Goal: Task Accomplishment & Management: Manage account settings

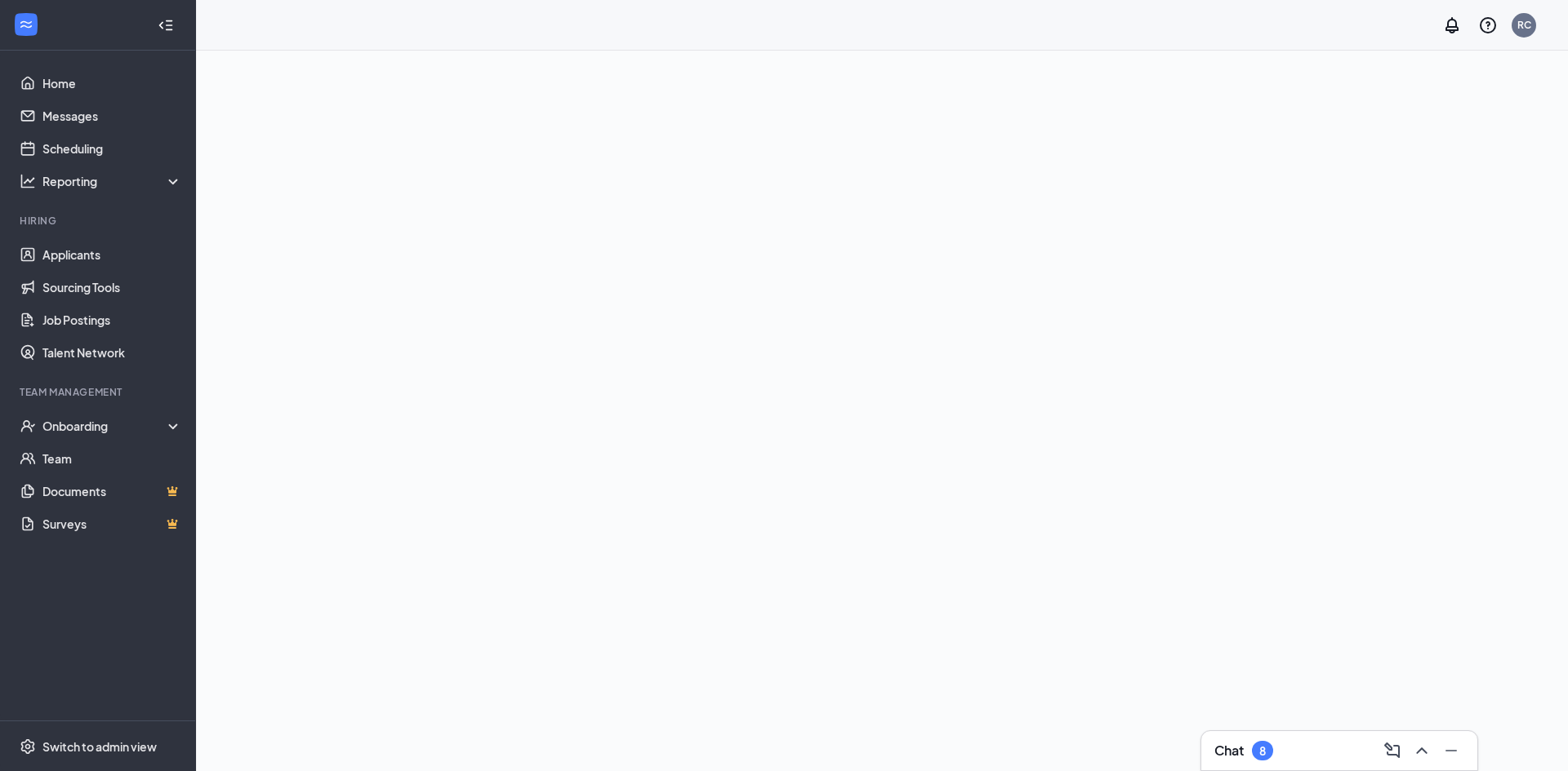
click at [1283, 745] on div "Chat 8" at bounding box center [1339, 750] width 250 height 26
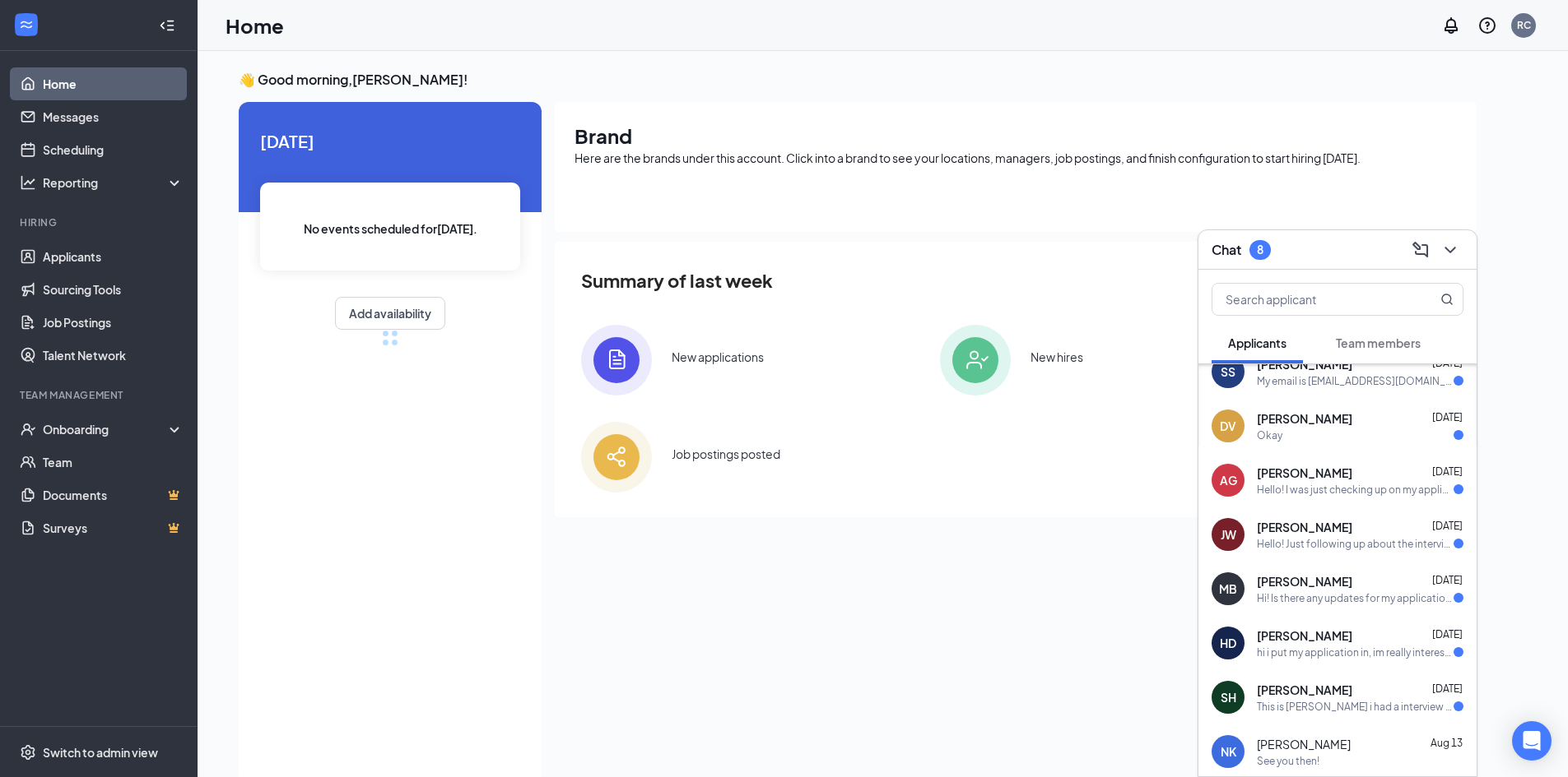
scroll to position [83, 0]
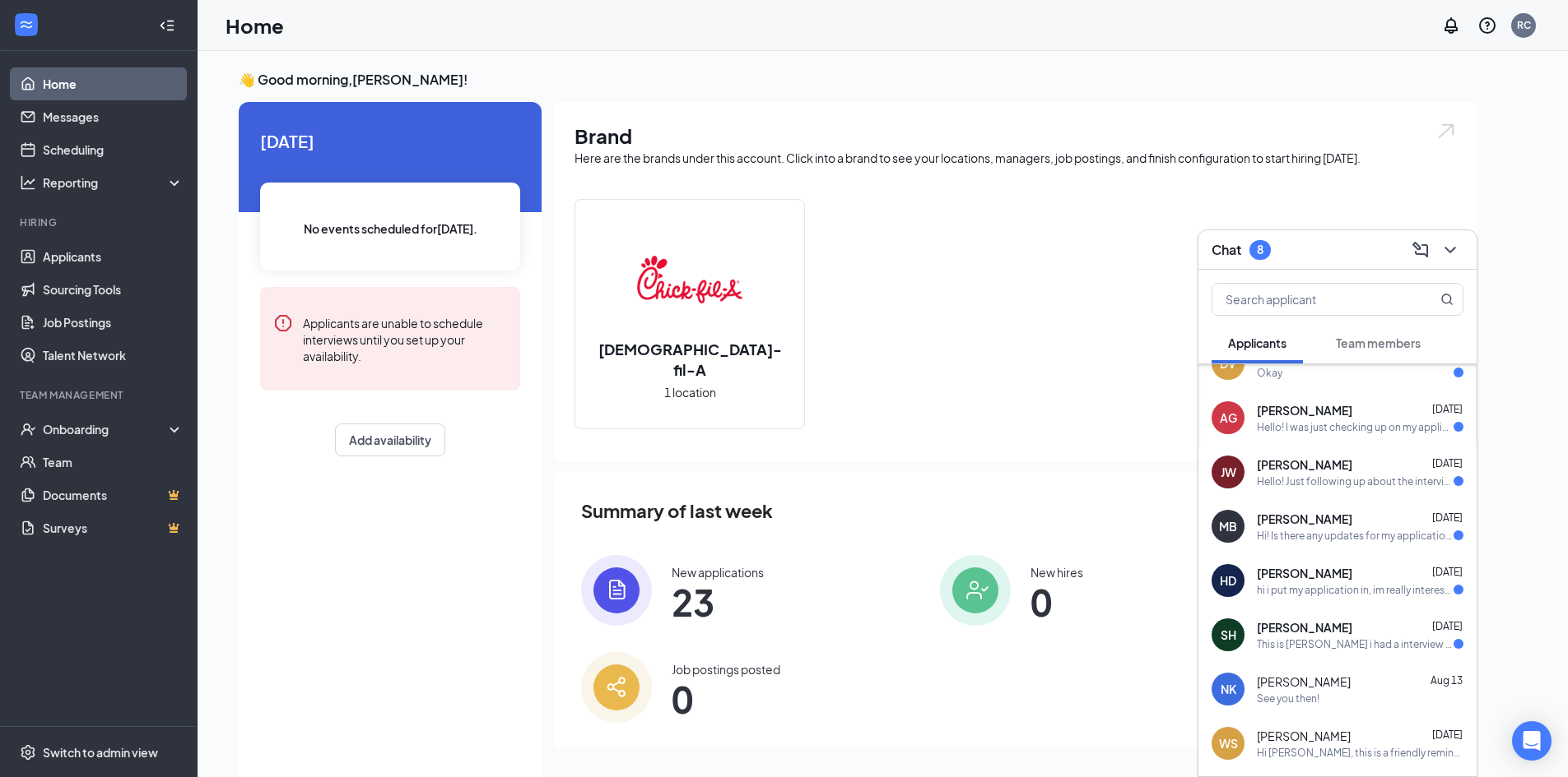
click at [1392, 335] on span "Team members" at bounding box center [1378, 343] width 85 height 15
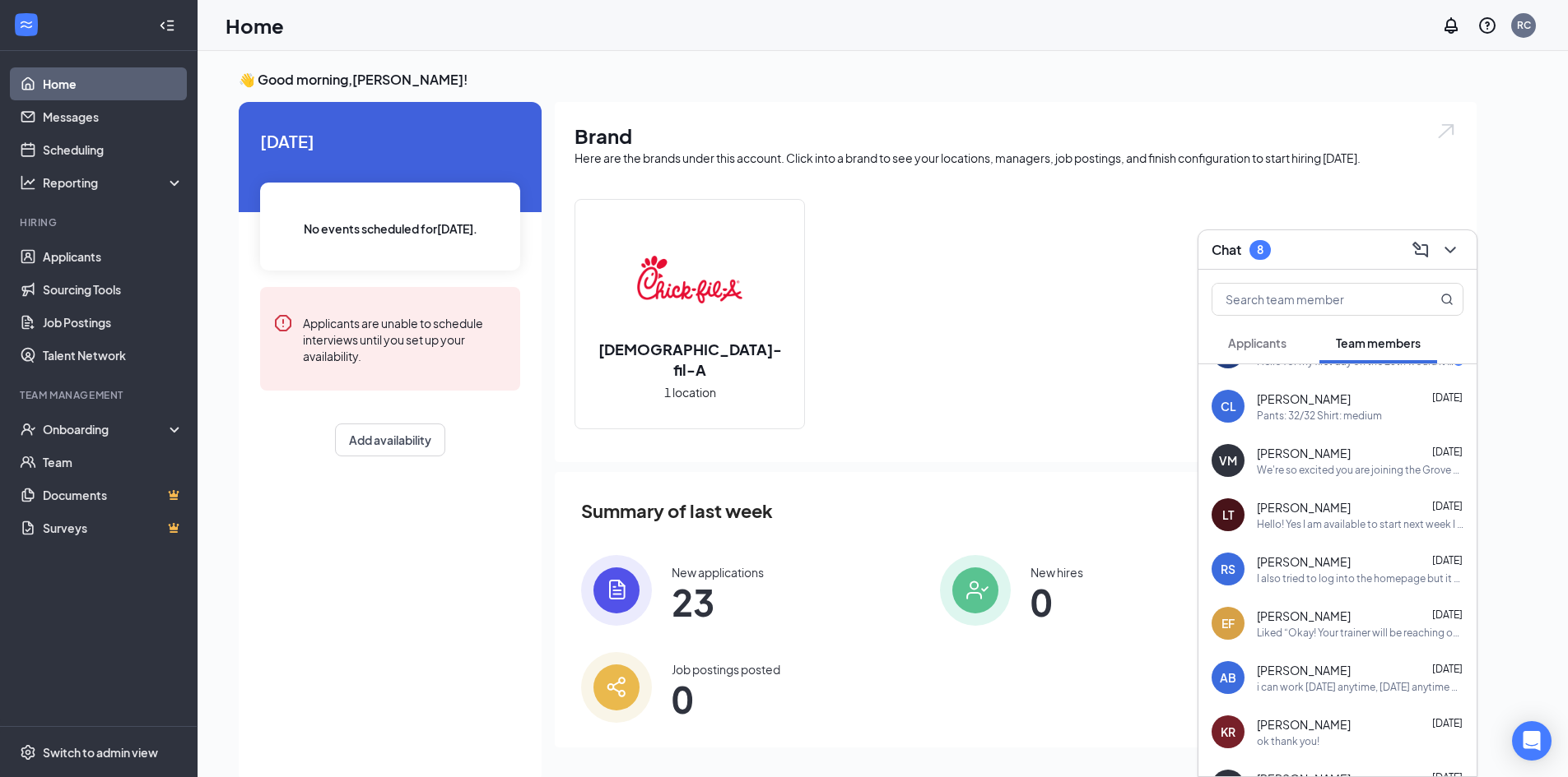
scroll to position [0, 0]
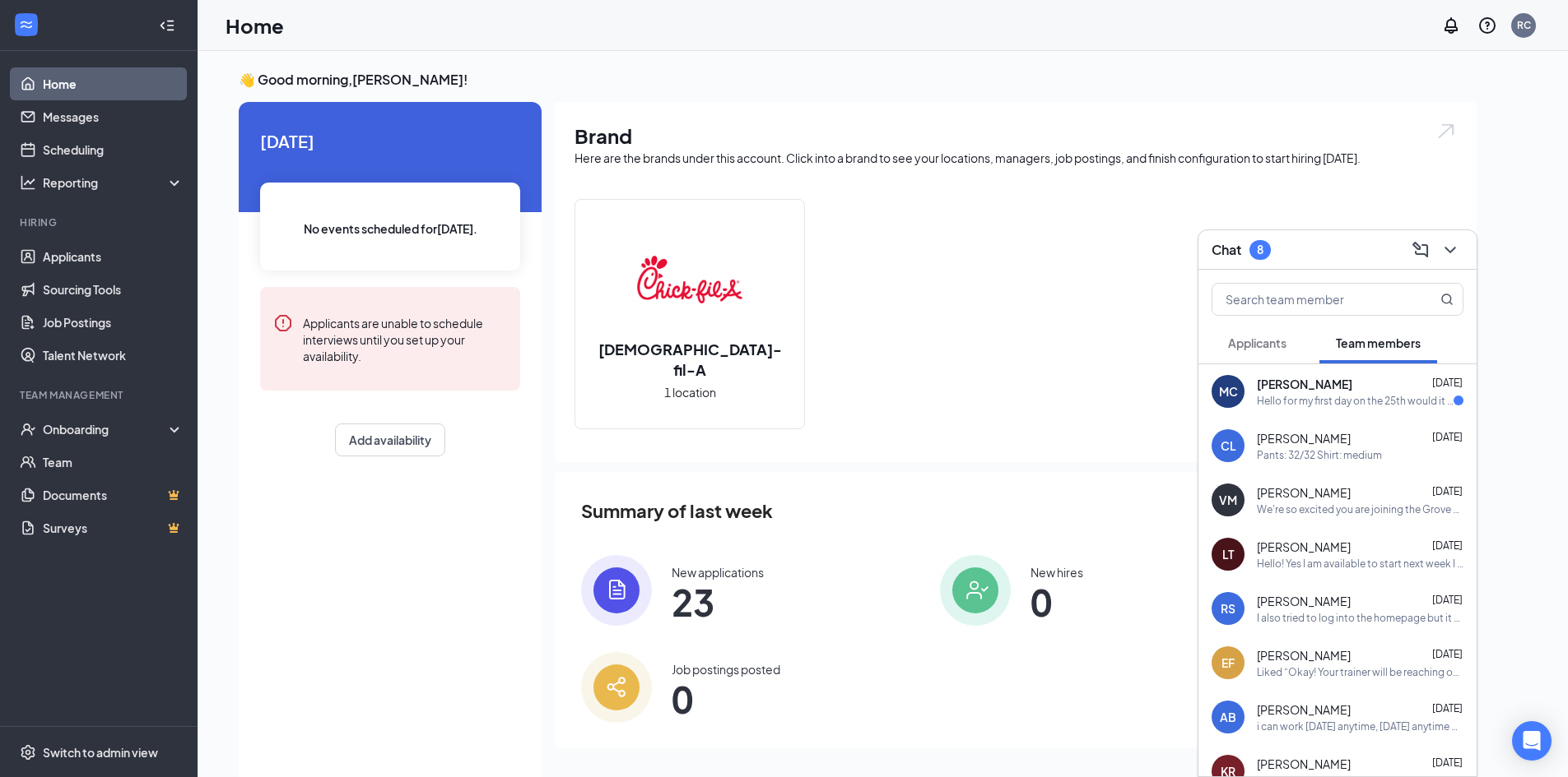
click at [1359, 401] on div "Hello for my first day on the 25th would it be starting at 5?" at bounding box center [1355, 400] width 196 height 14
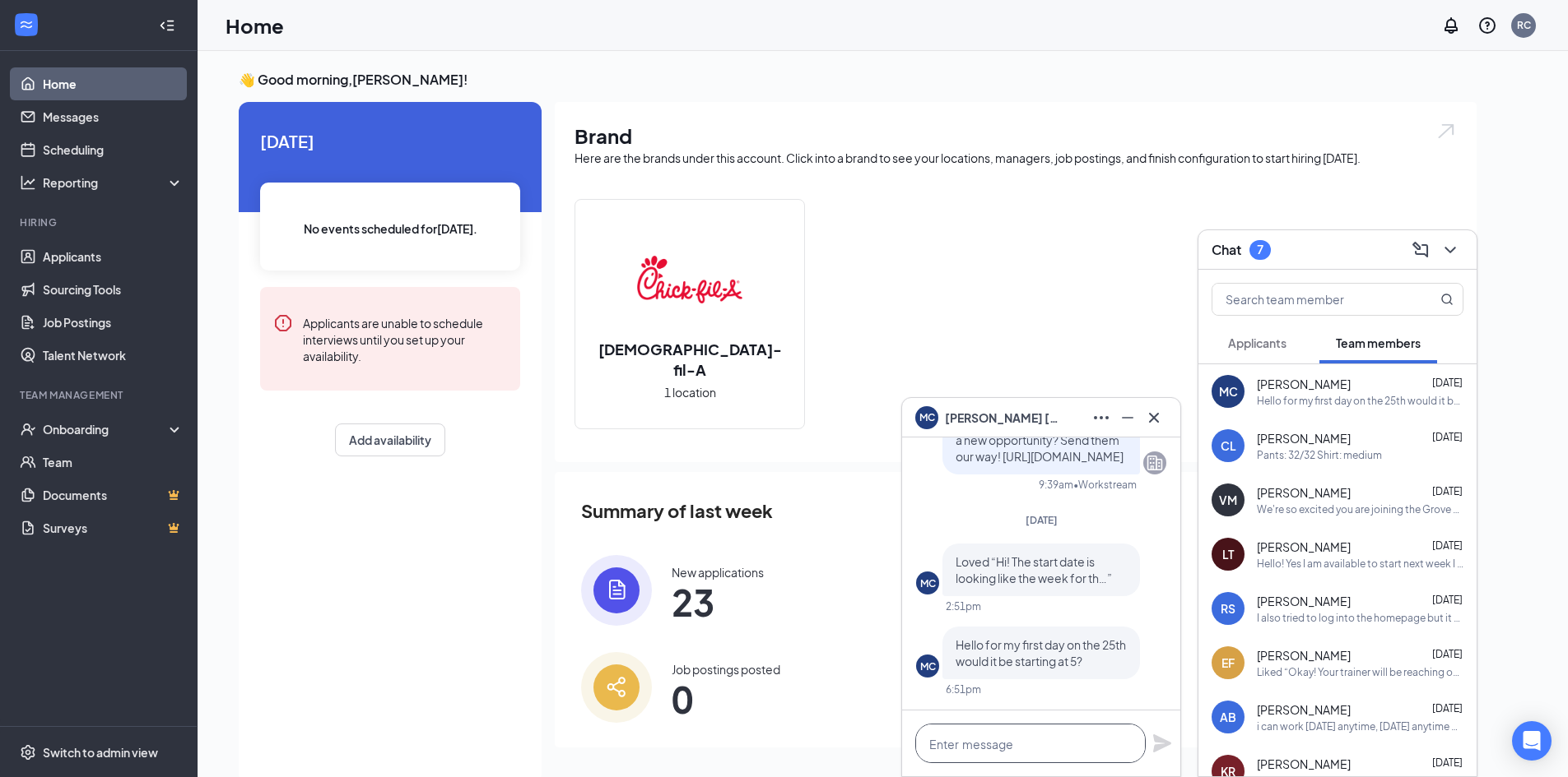
click at [1068, 743] on textarea at bounding box center [1030, 743] width 230 height 39
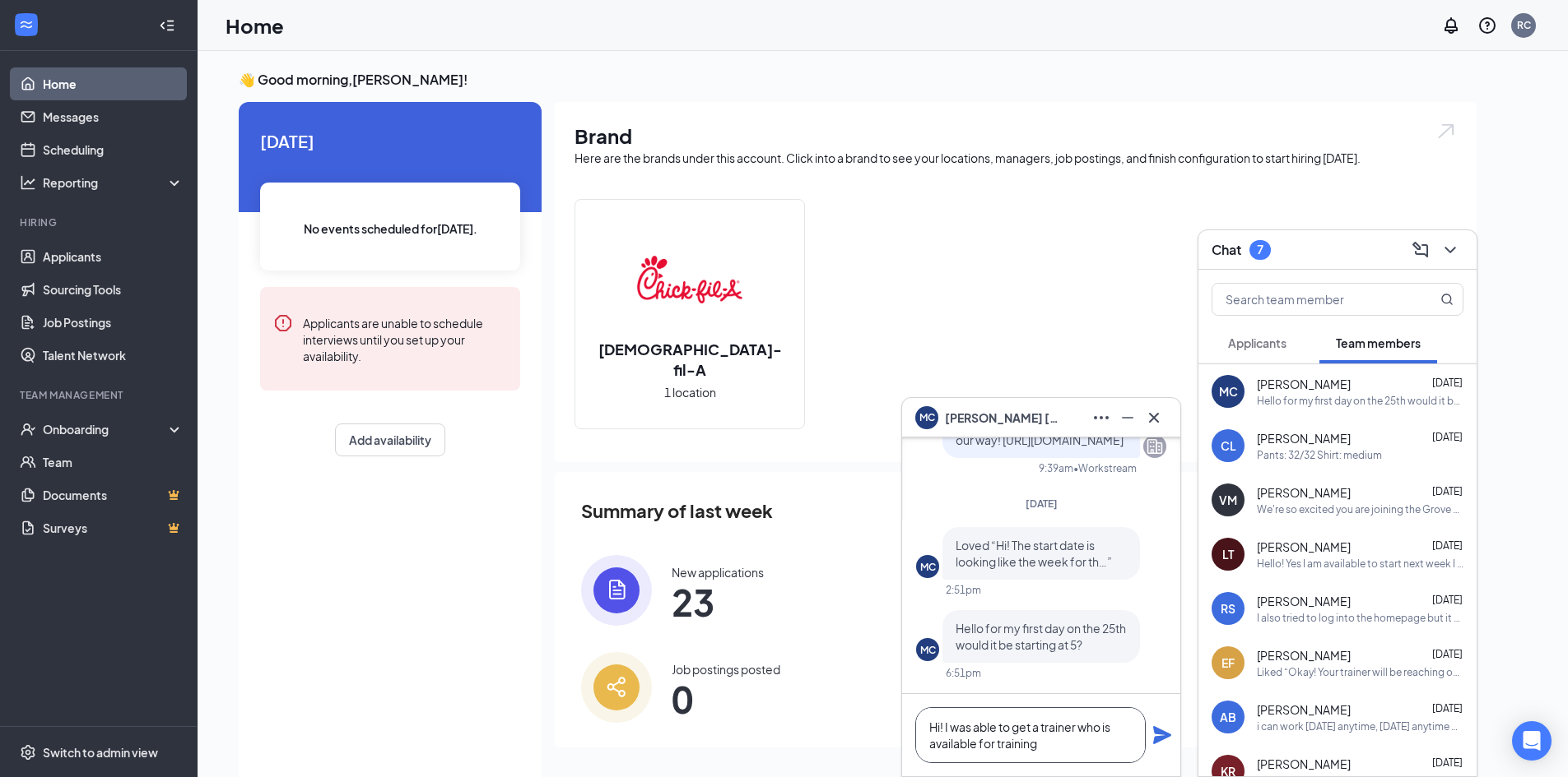
click at [1081, 745] on textarea "Hi! I was able to get a trainer who is available for training" at bounding box center [1030, 736] width 230 height 56
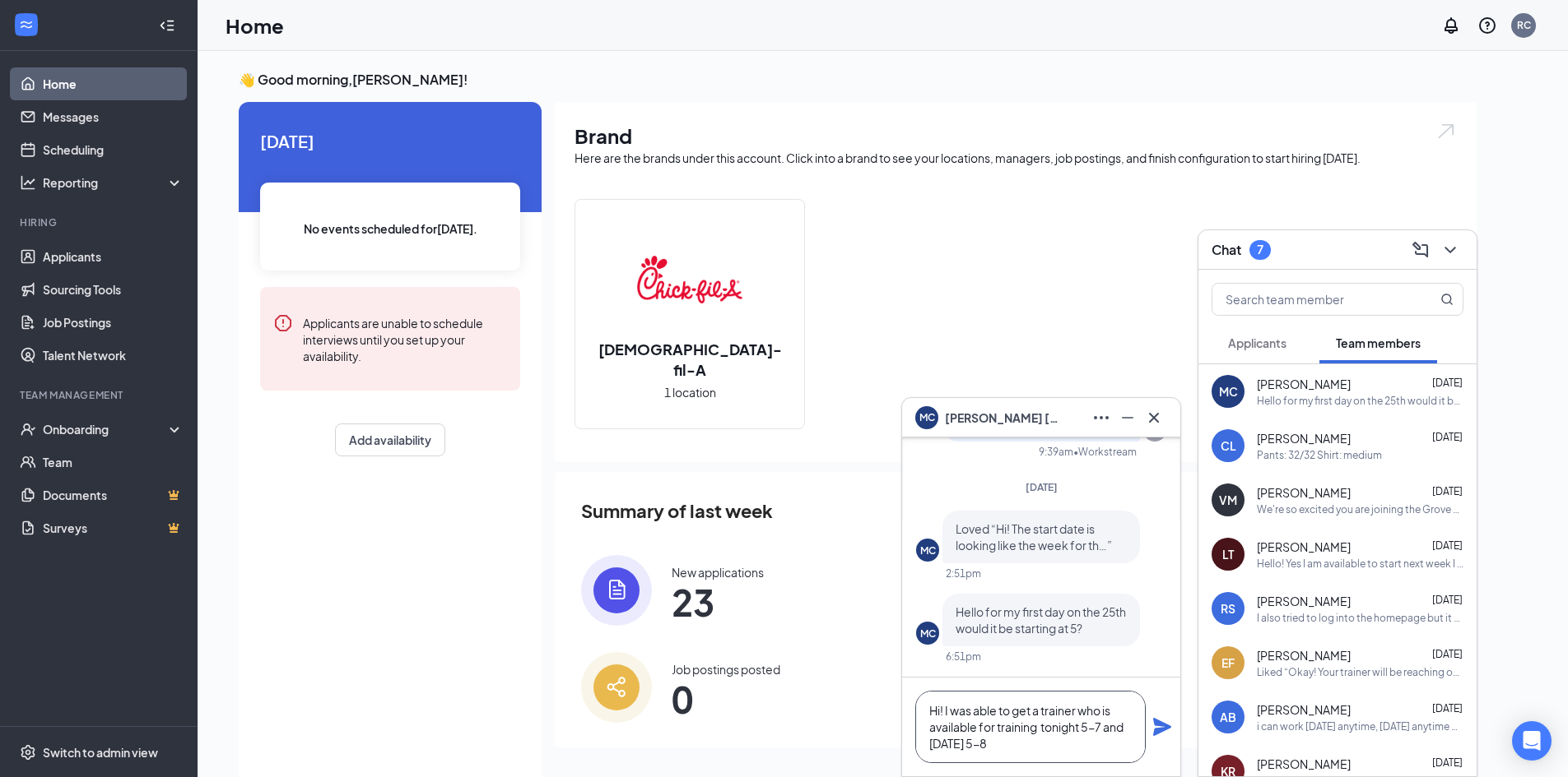
scroll to position [2, 0]
drag, startPoint x: 995, startPoint y: 744, endPoint x: 925, endPoint y: 743, distance: 70.0
click at [925, 743] on textarea "Hi! I was able to get a trainer who is available for training tonight 5-7 and […" at bounding box center [1030, 726] width 230 height 72
click at [1020, 743] on textarea "Hi! I was able to get a trainer who is available for training tonight 5-7 and […" at bounding box center [1030, 726] width 230 height 72
drag, startPoint x: 1071, startPoint y: 738, endPoint x: 1071, endPoint y: 752, distance: 14.0
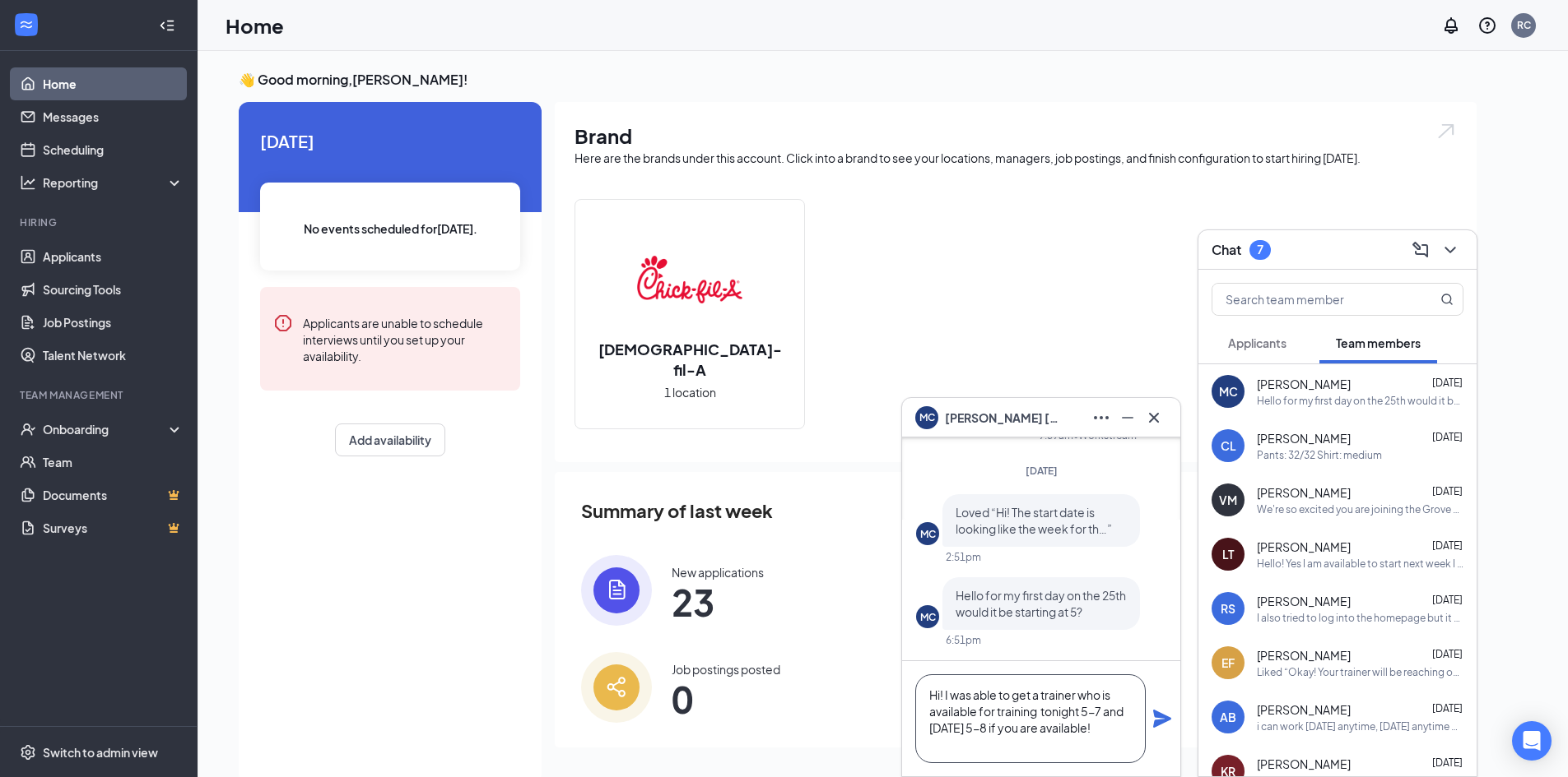
scroll to position [1, 0]
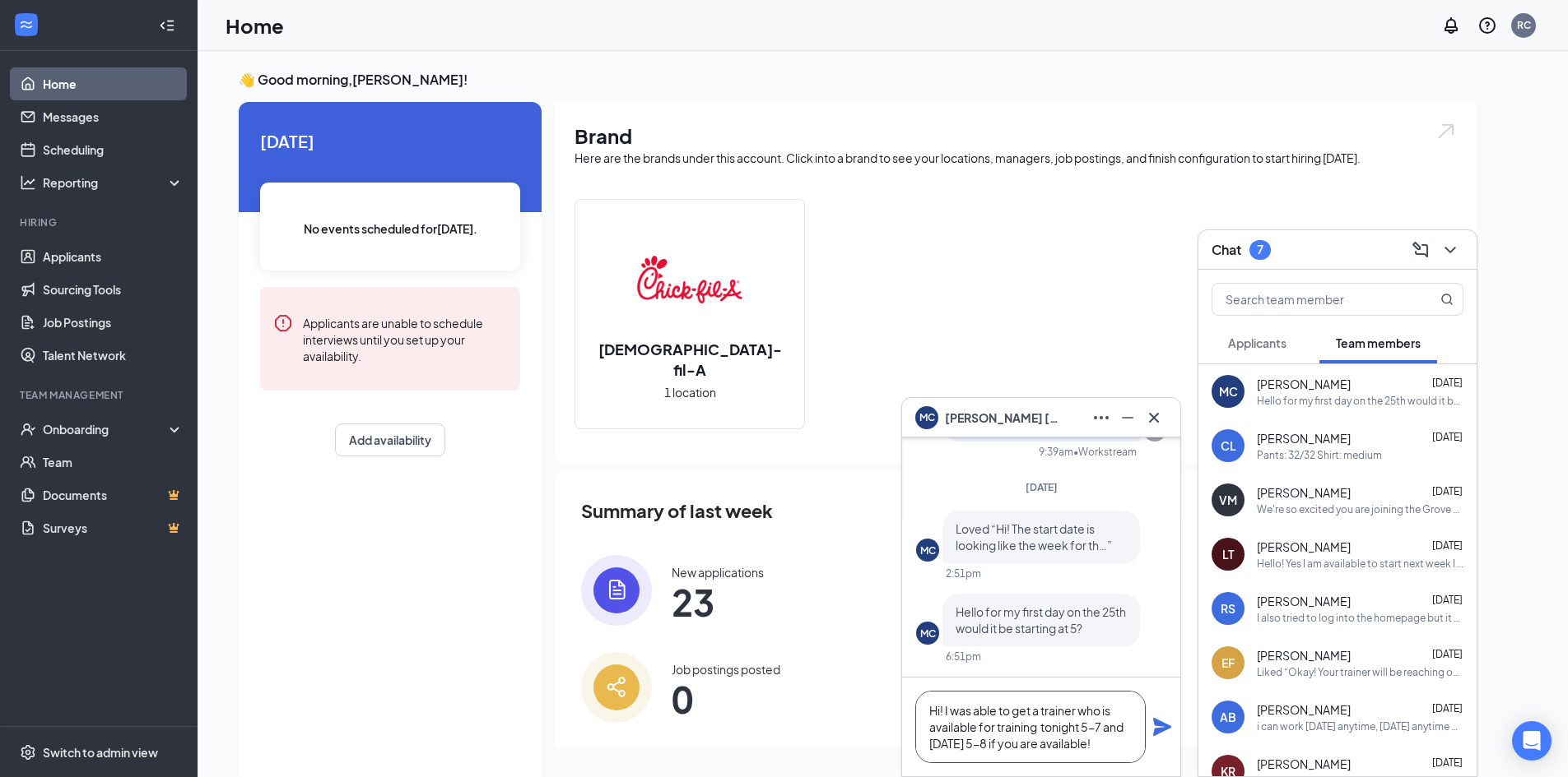
type textarea "Hi! I was able to get a trainer who is available for training tonight 5-7 and […"
click at [1152, 733] on div "Hi! I was able to get a trainer who is available for training tonight 5-7 and […" at bounding box center [1042, 726] width 278 height 99
click at [1166, 725] on icon "Plane" at bounding box center [1162, 726] width 18 height 18
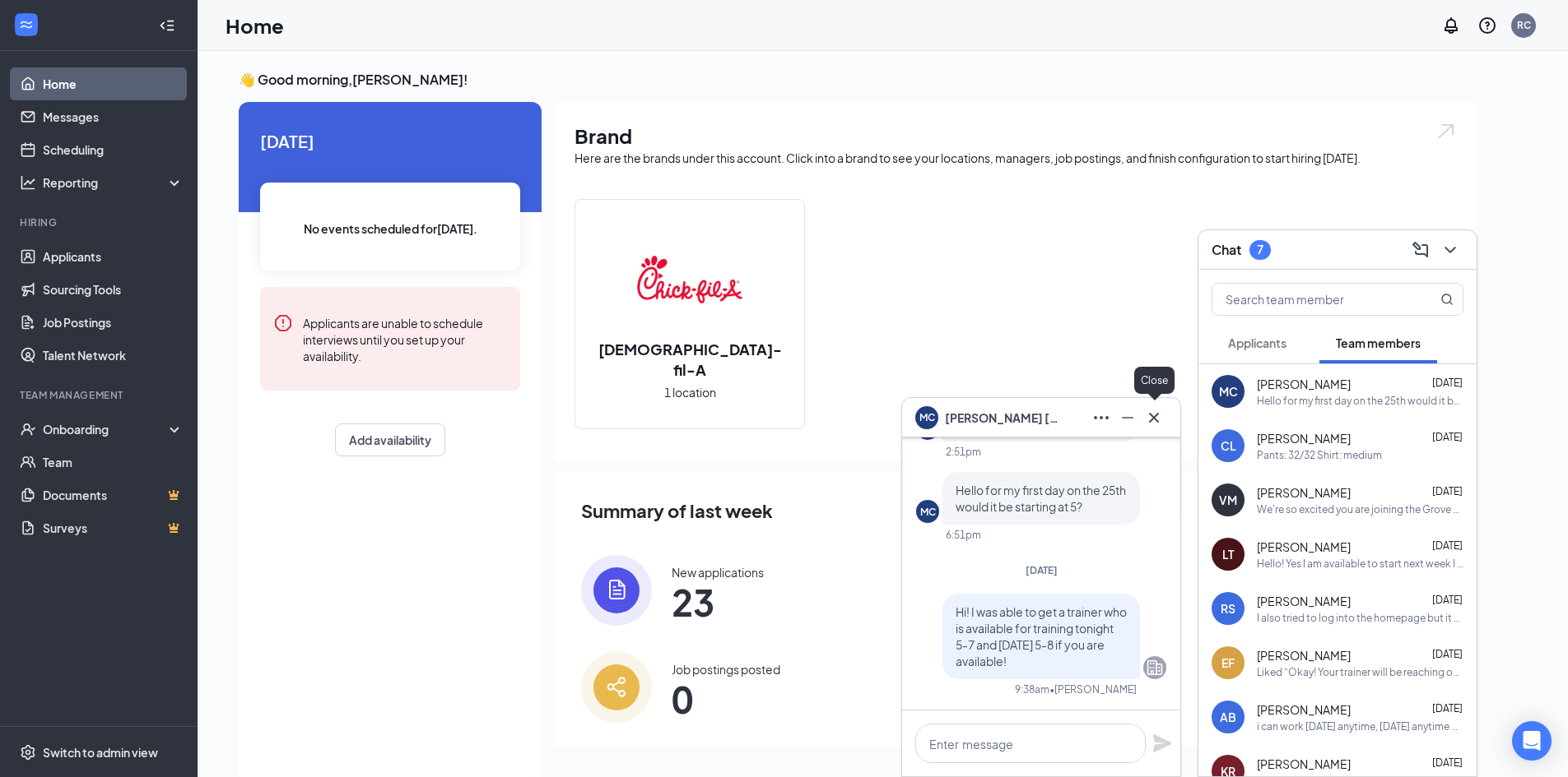
click at [1152, 426] on icon "Cross" at bounding box center [1153, 417] width 20 height 20
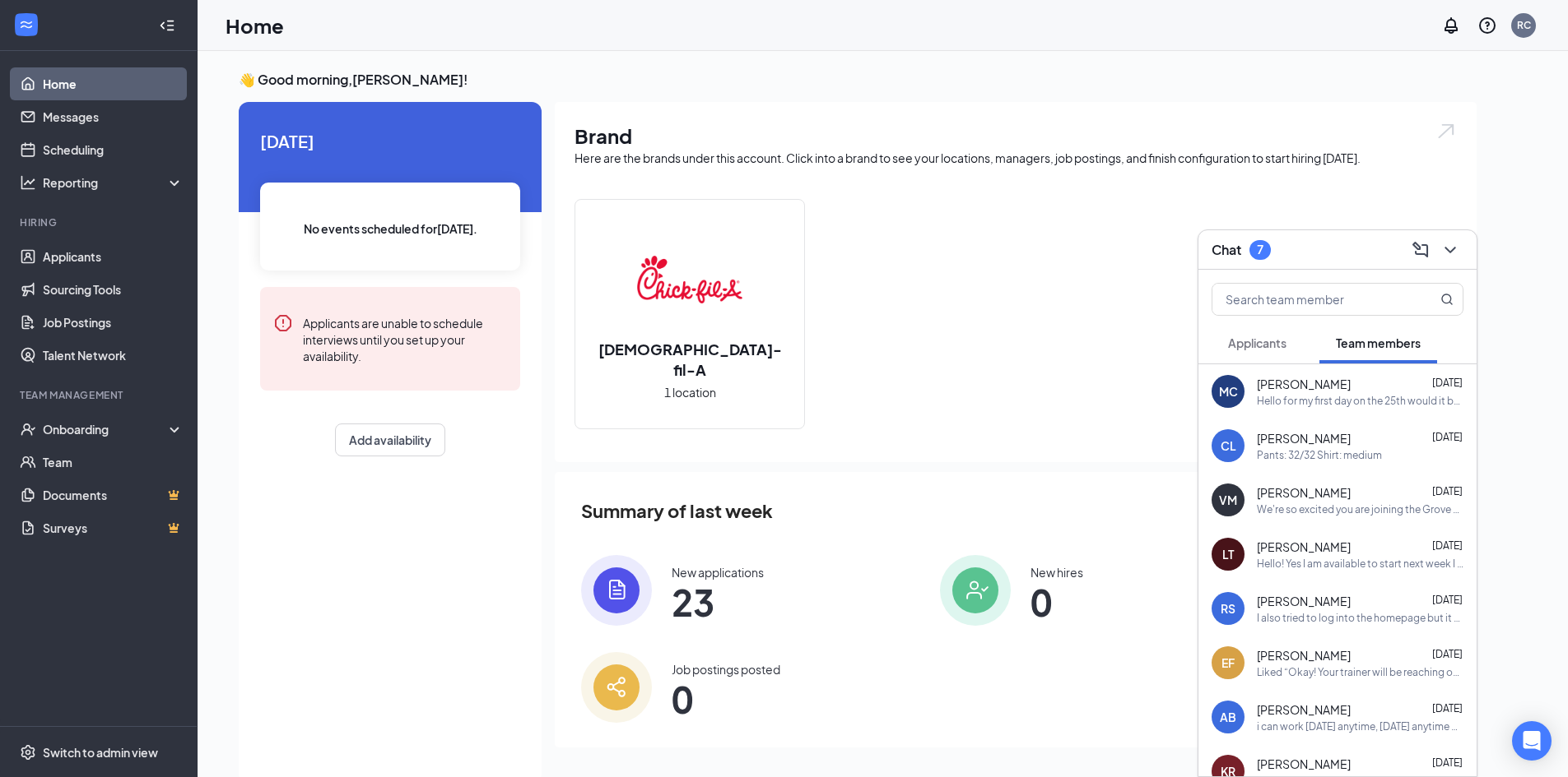
click at [1274, 350] on div "Applicants" at bounding box center [1257, 343] width 58 height 17
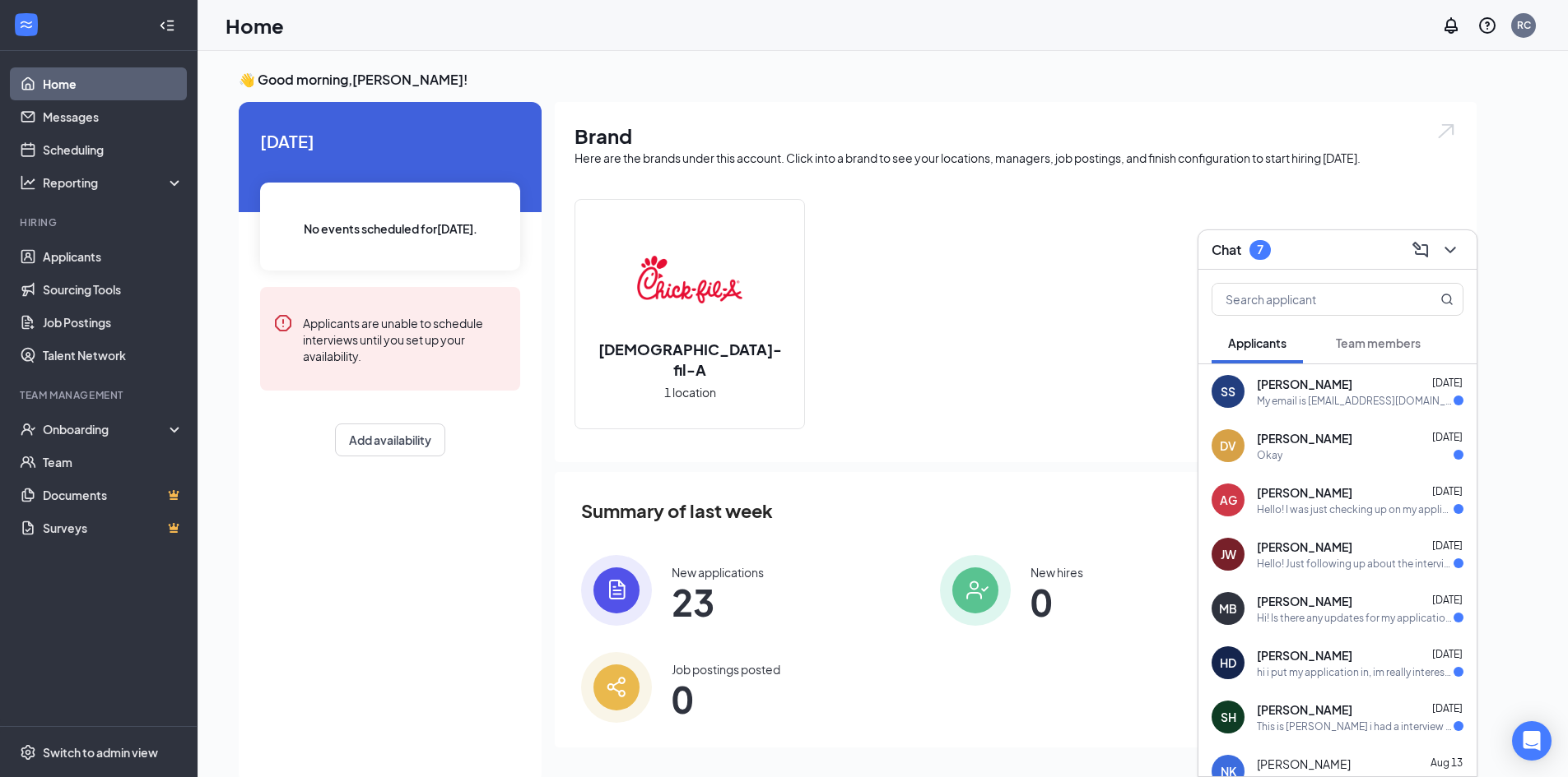
click at [1435, 255] on div at bounding box center [1449, 250] width 30 height 26
click at [88, 434] on div "Onboarding" at bounding box center [106, 429] width 127 height 17
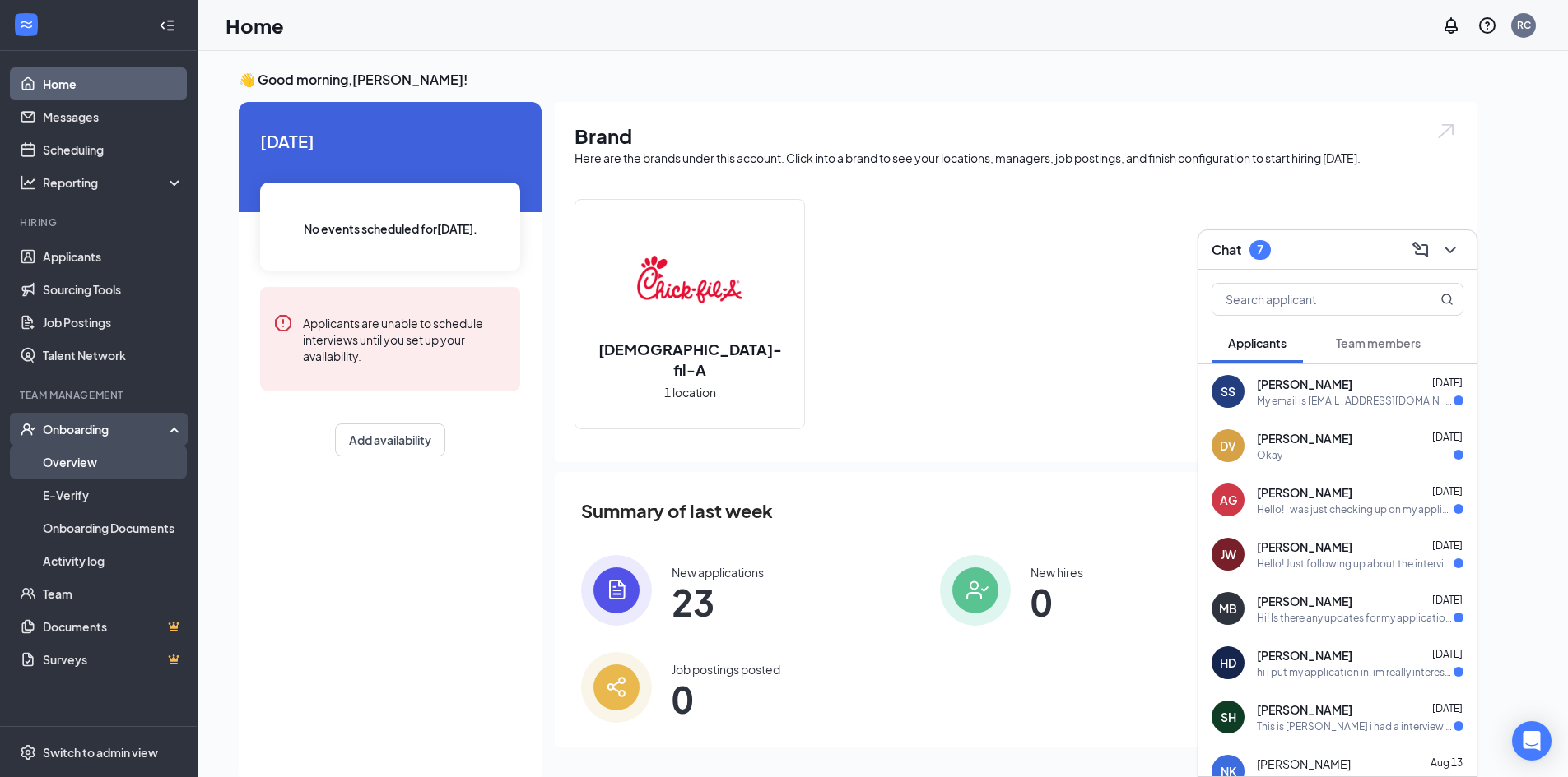
click at [102, 454] on link "Overview" at bounding box center [114, 462] width 141 height 33
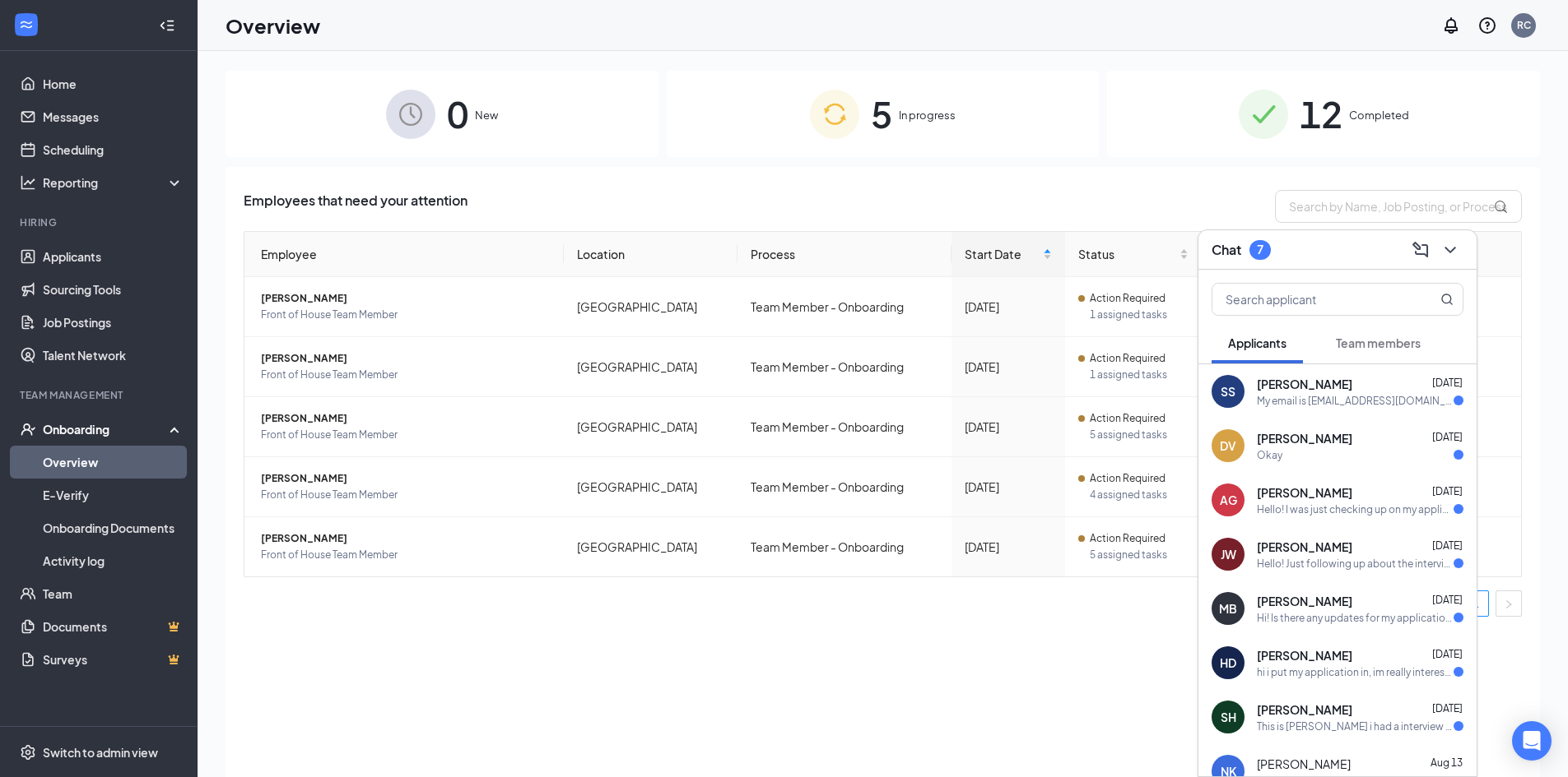
click at [920, 127] on div "5 In progress" at bounding box center [883, 114] width 433 height 86
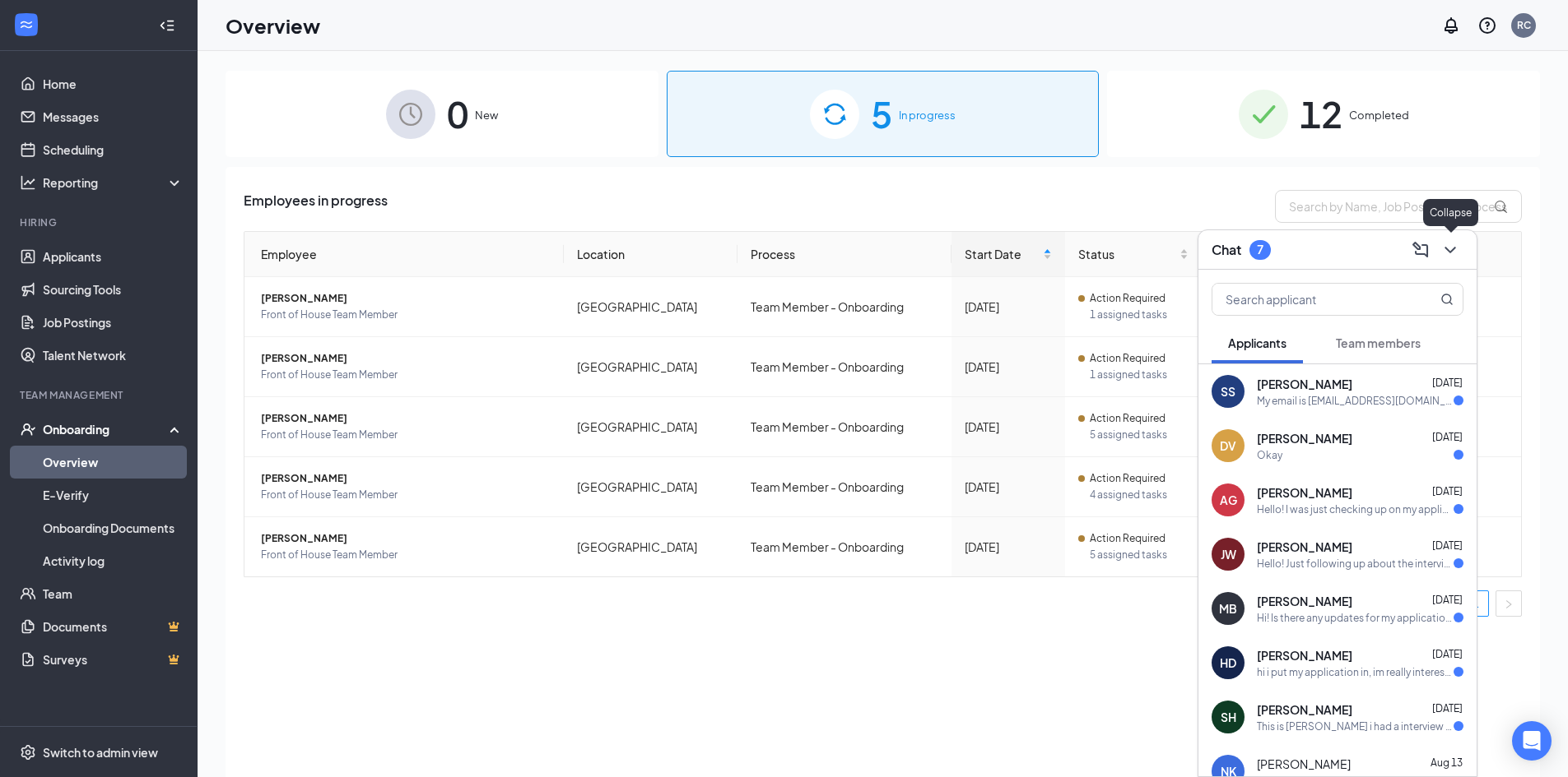
click at [1454, 258] on icon "ChevronDown" at bounding box center [1450, 250] width 20 height 20
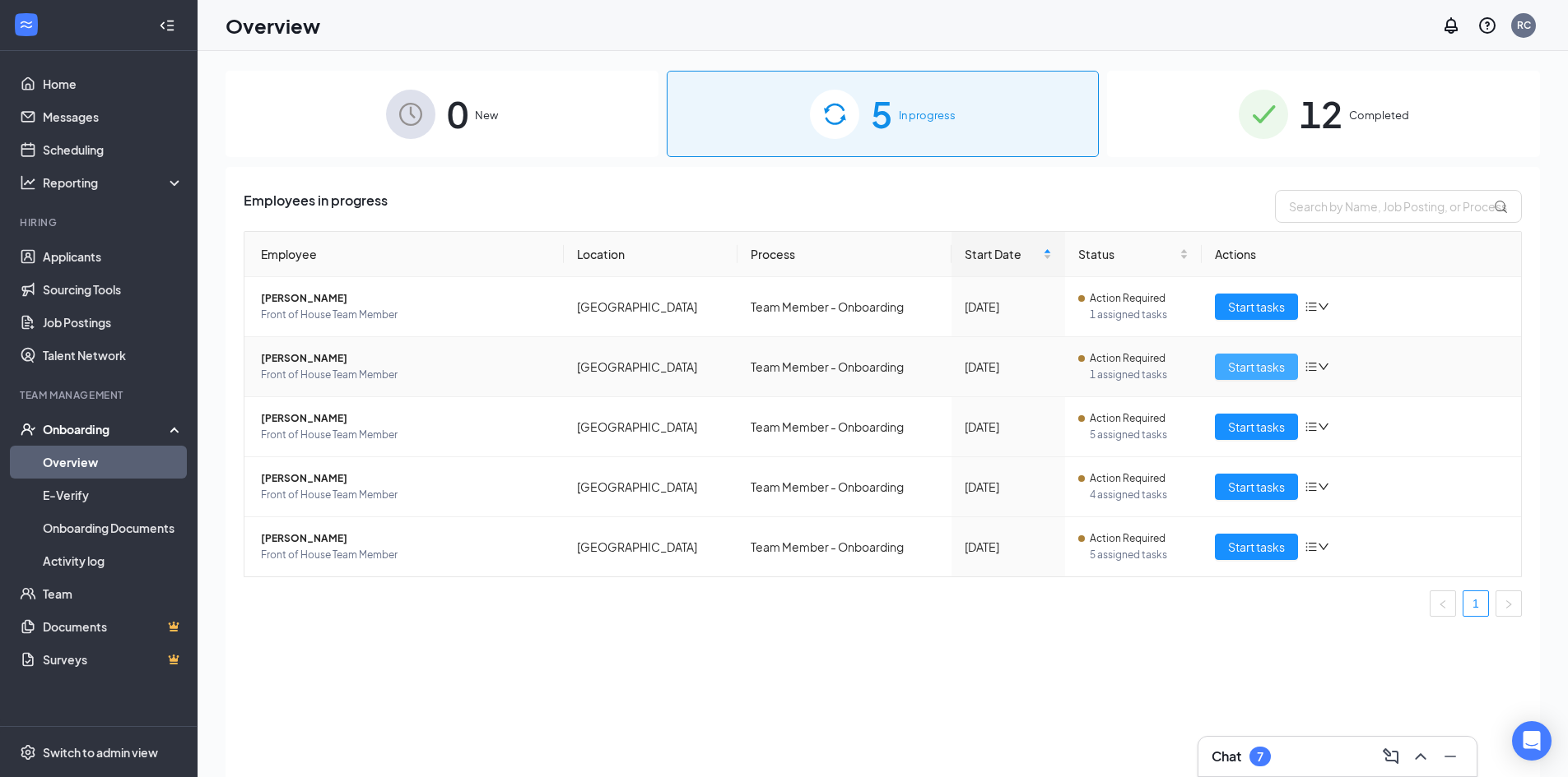
click at [1239, 374] on span "Start tasks" at bounding box center [1256, 366] width 56 height 18
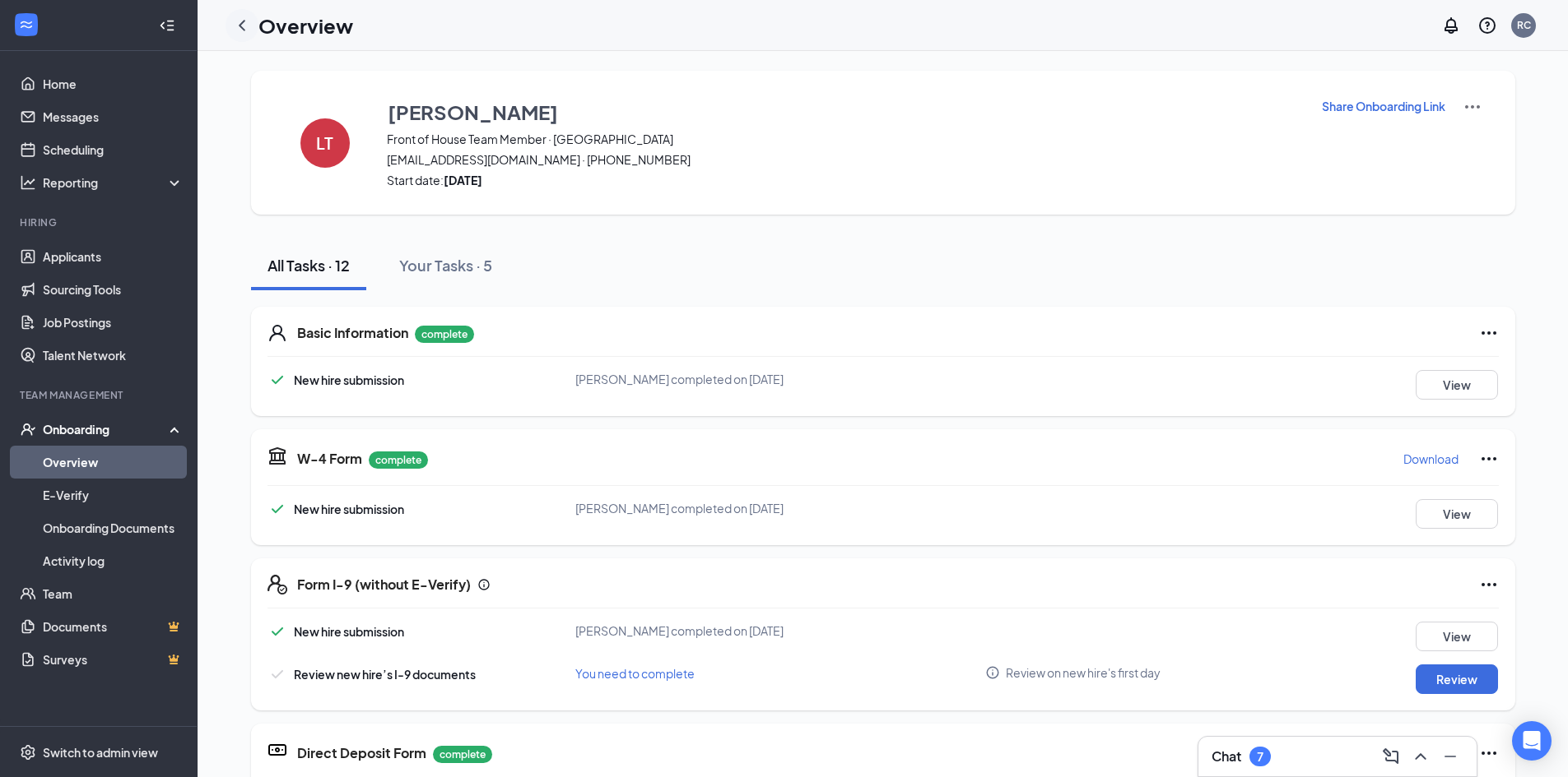
click at [250, 24] on icon "ChevronLeft" at bounding box center [242, 25] width 20 height 20
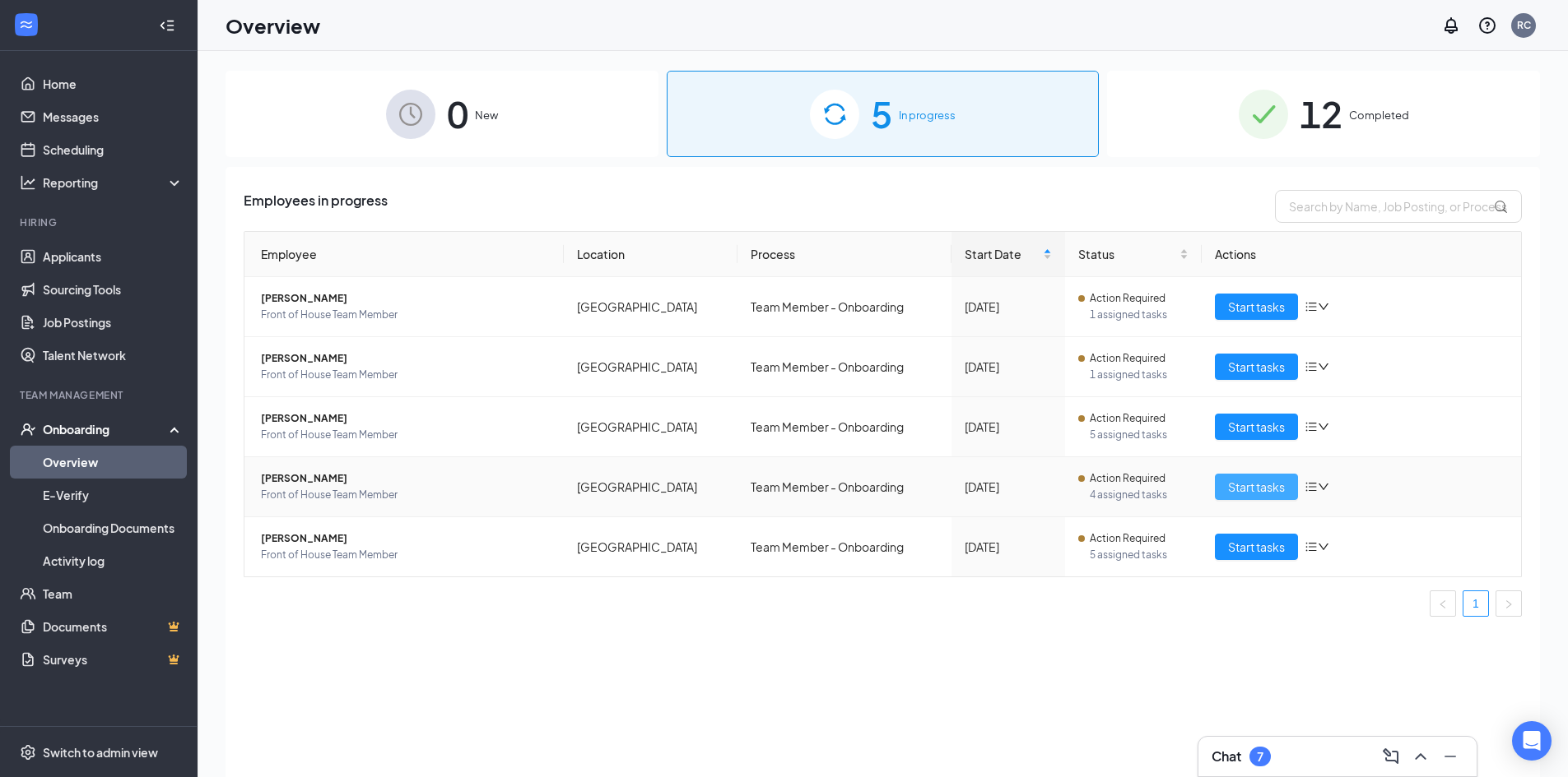
click at [1247, 490] on span "Start tasks" at bounding box center [1256, 487] width 56 height 18
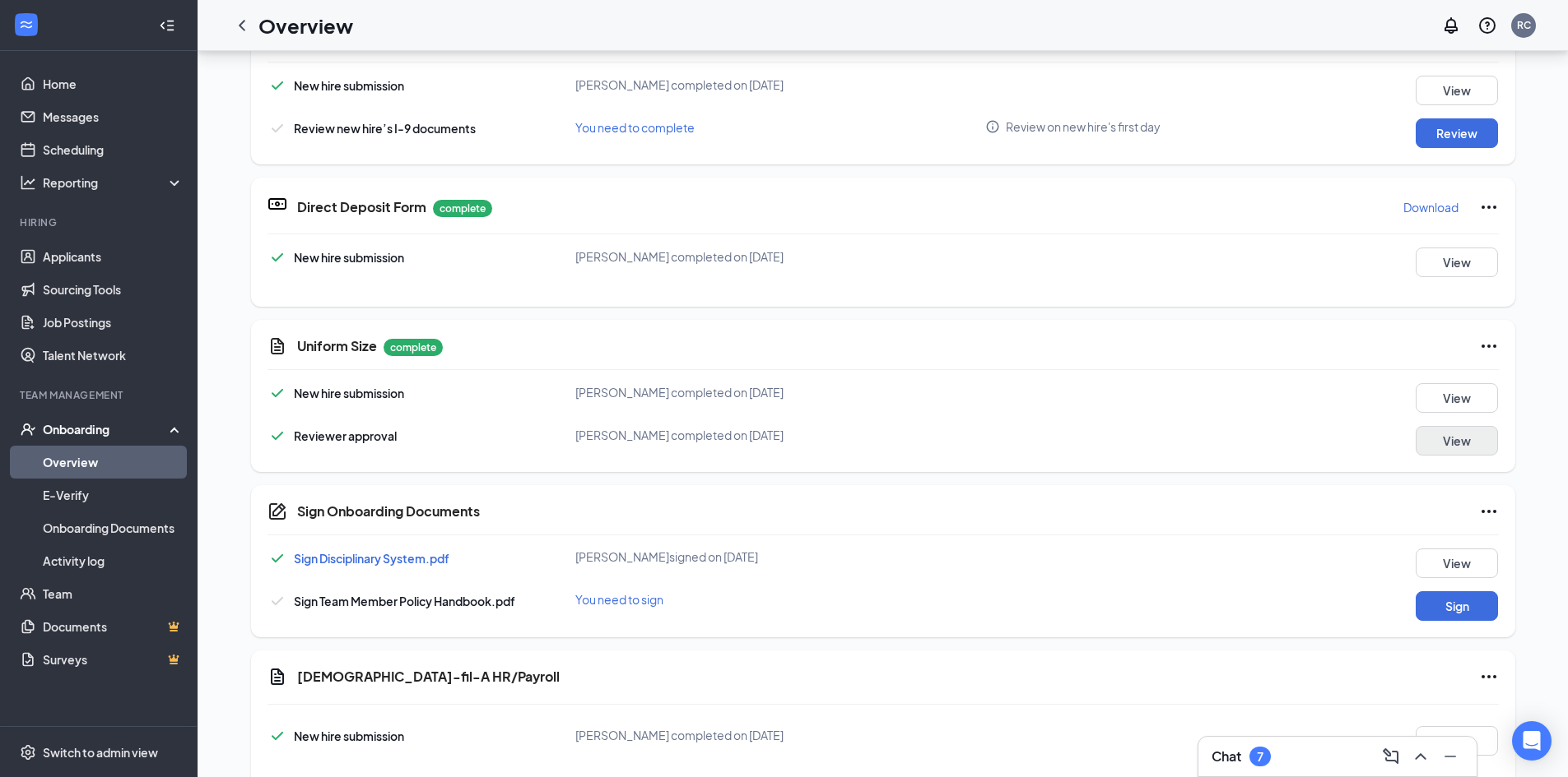
scroll to position [247, 0]
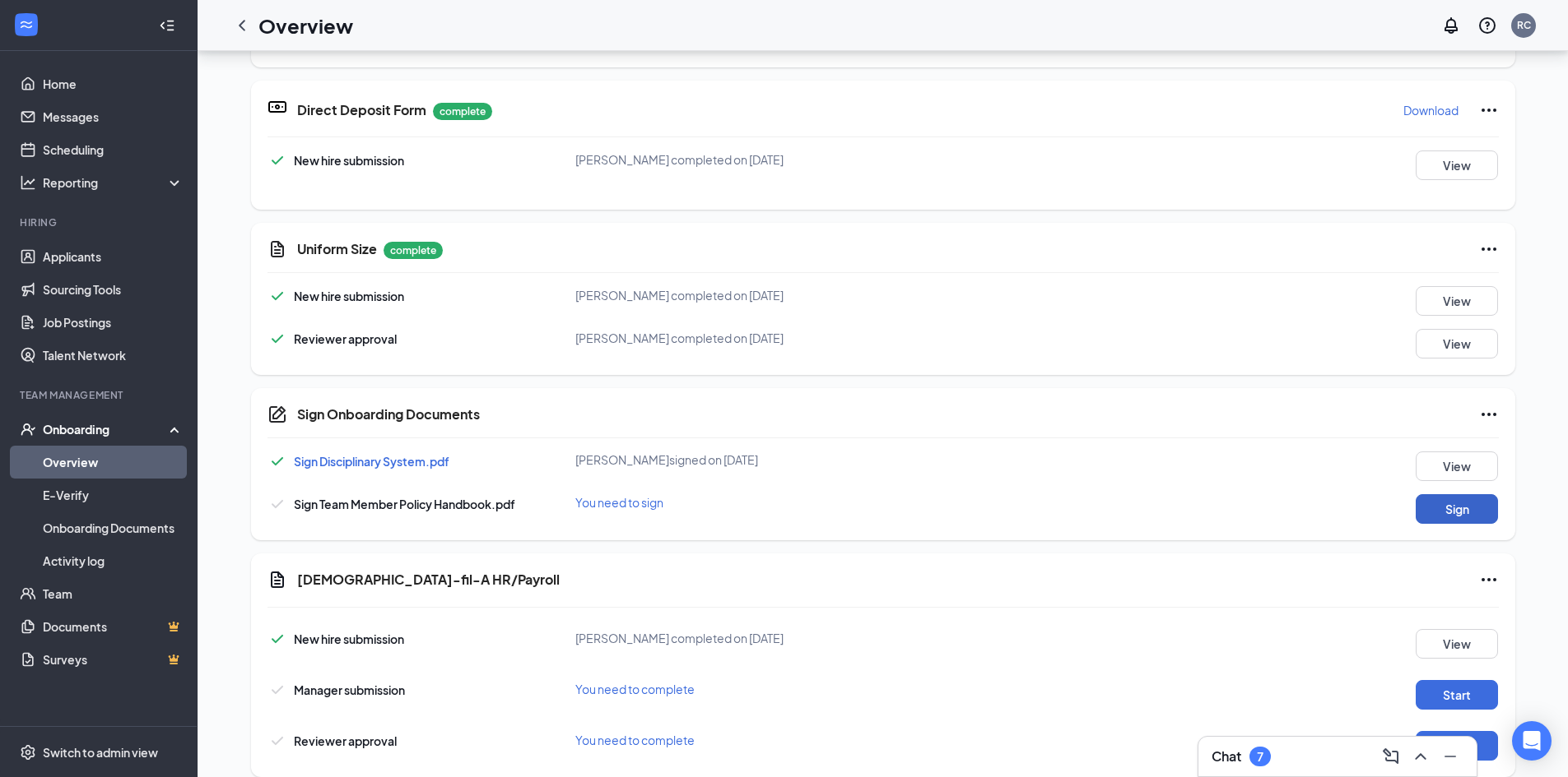
click at [1450, 503] on button "Sign" at bounding box center [1457, 509] width 83 height 30
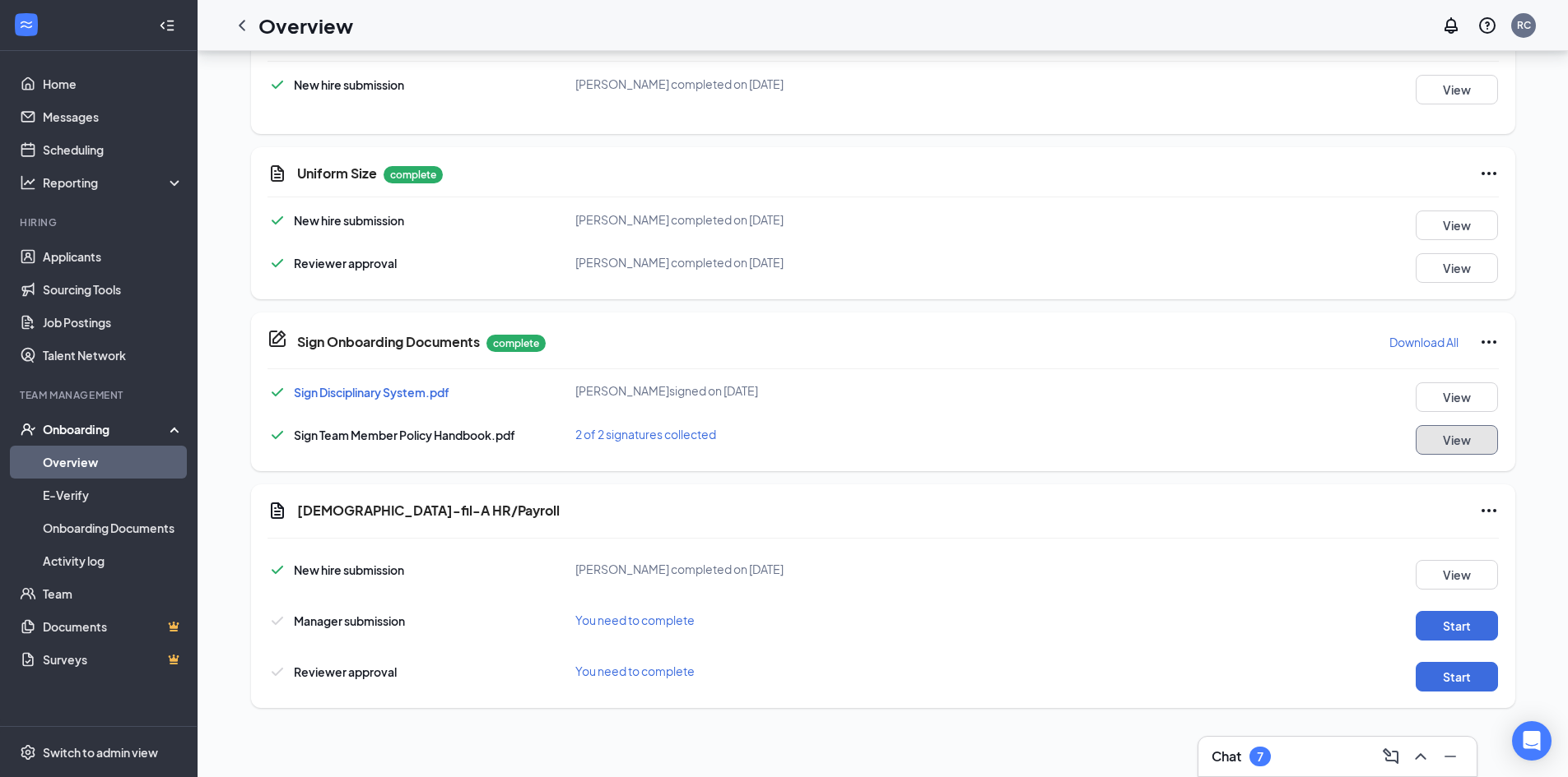
scroll to position [307, 0]
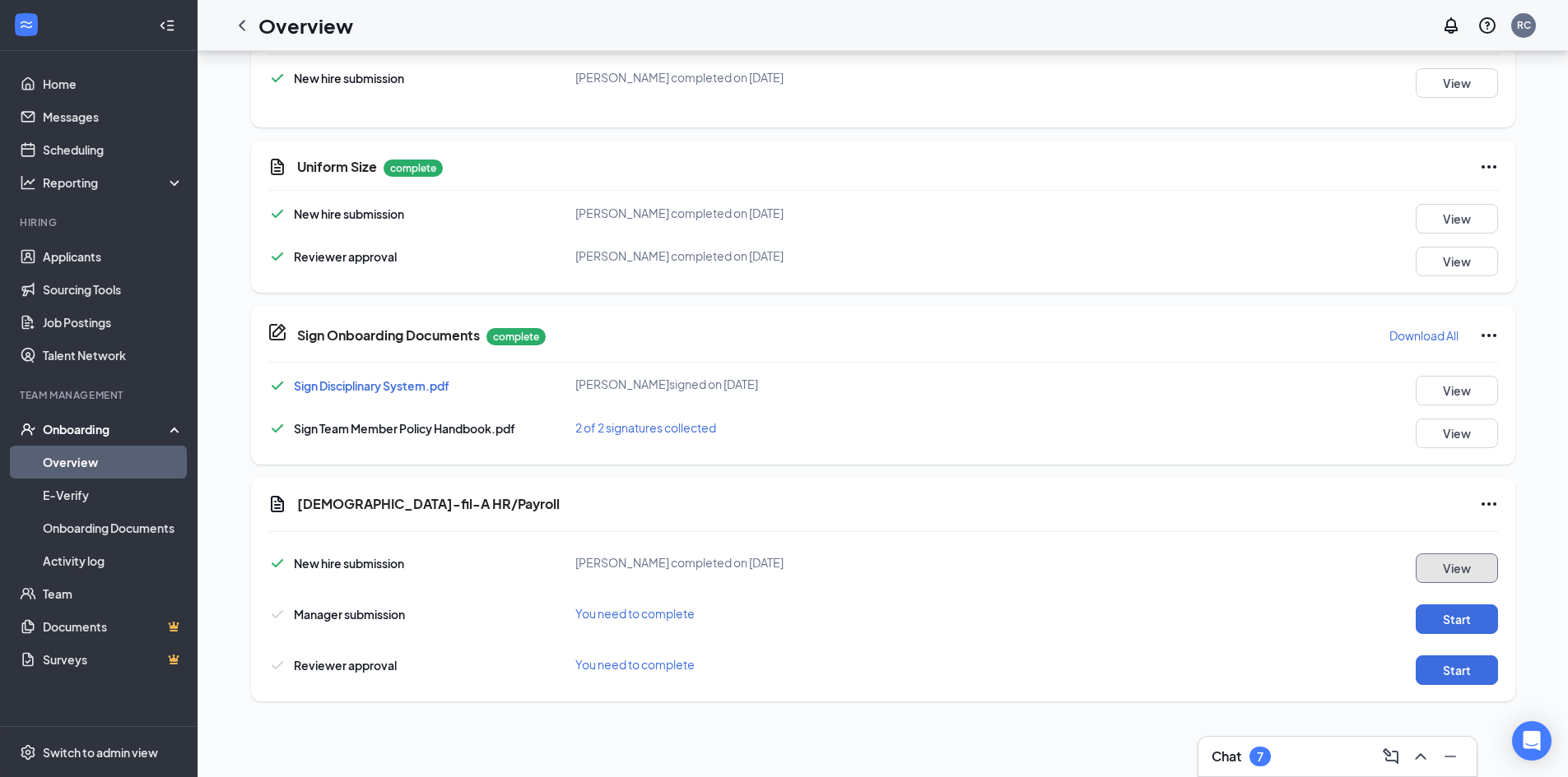
click at [1441, 555] on button "View" at bounding box center [1457, 568] width 83 height 30
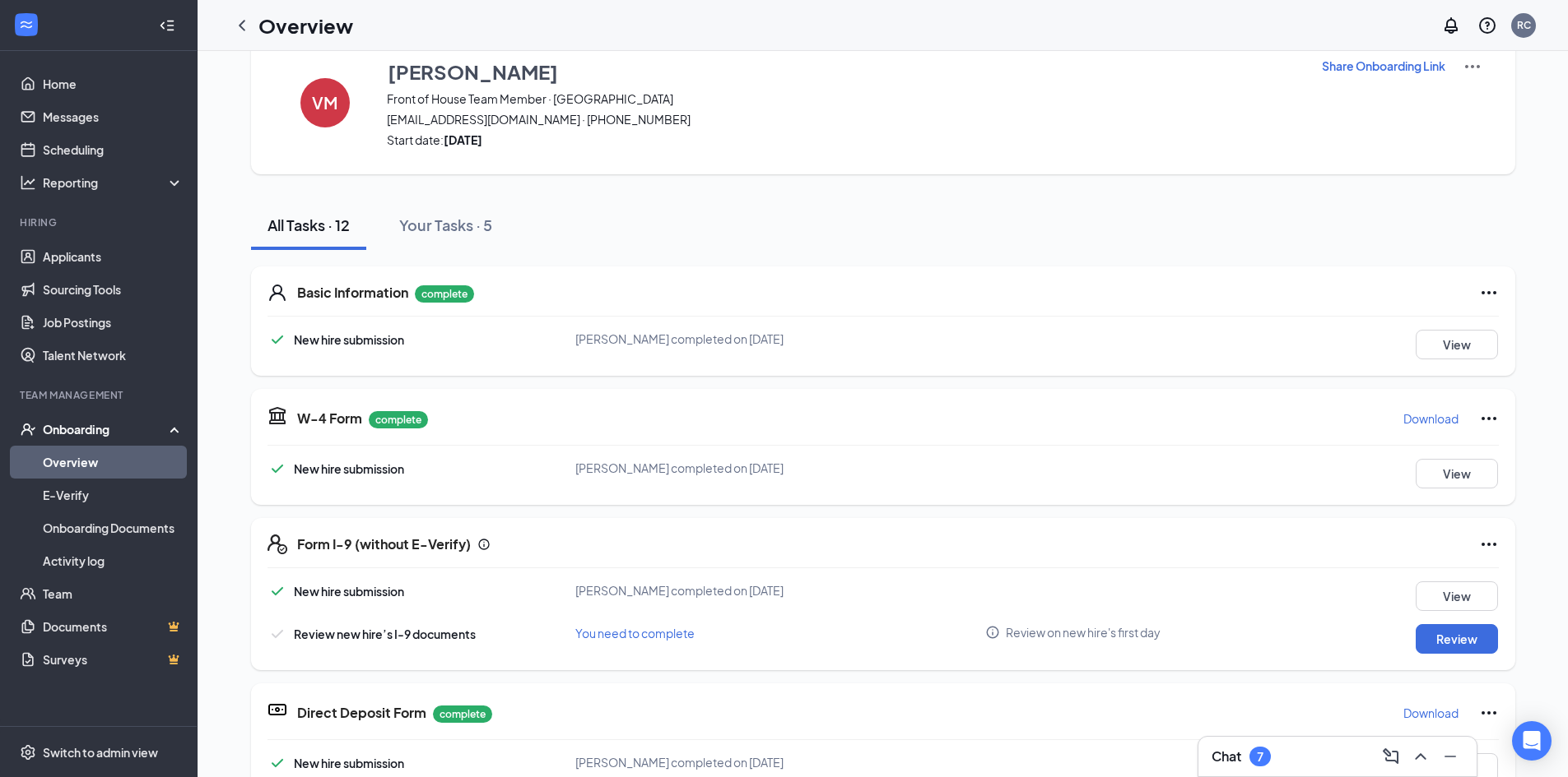
scroll to position [0, 0]
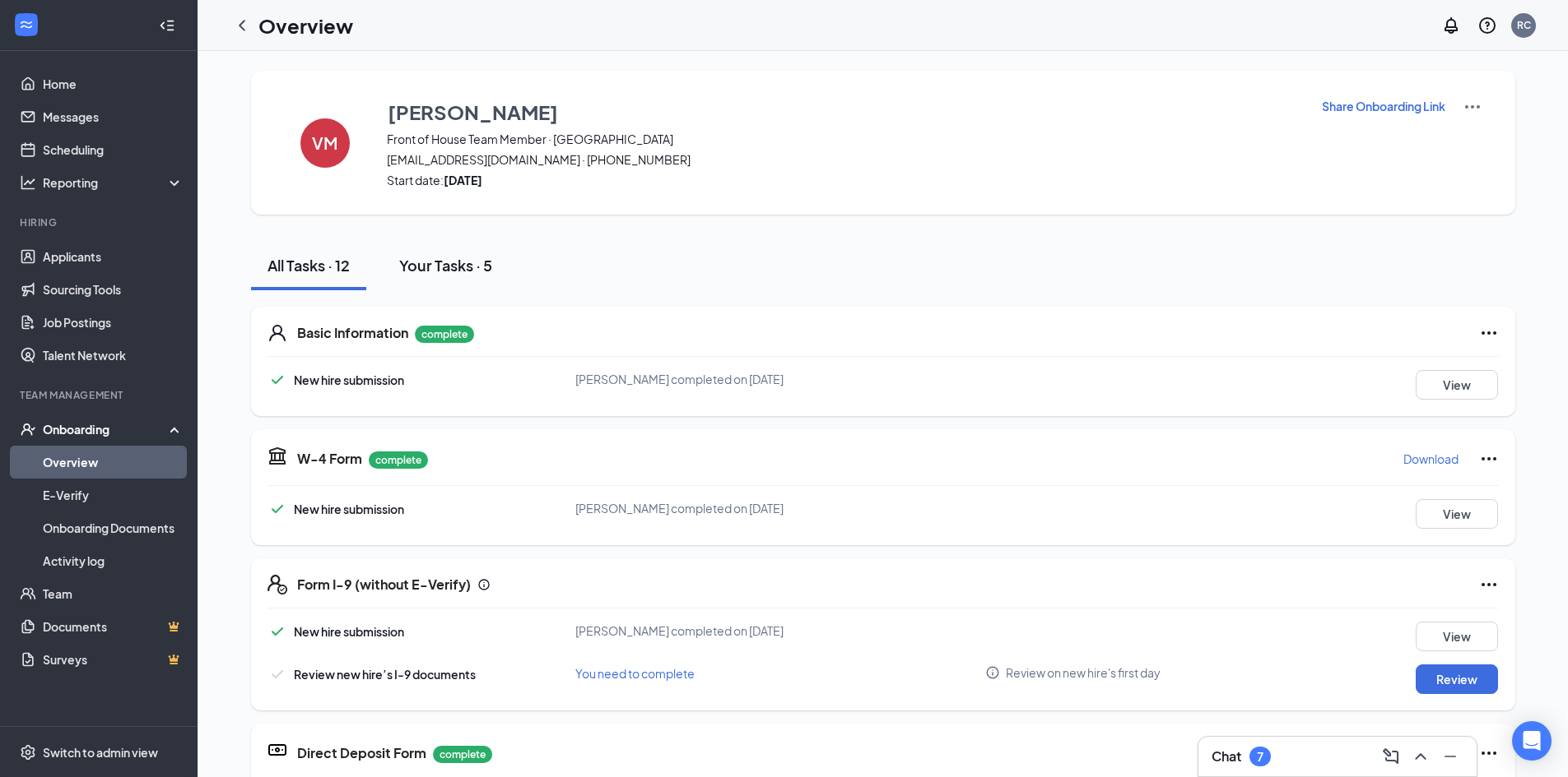
click at [449, 277] on button "Your Tasks · 5" at bounding box center [446, 266] width 126 height 50
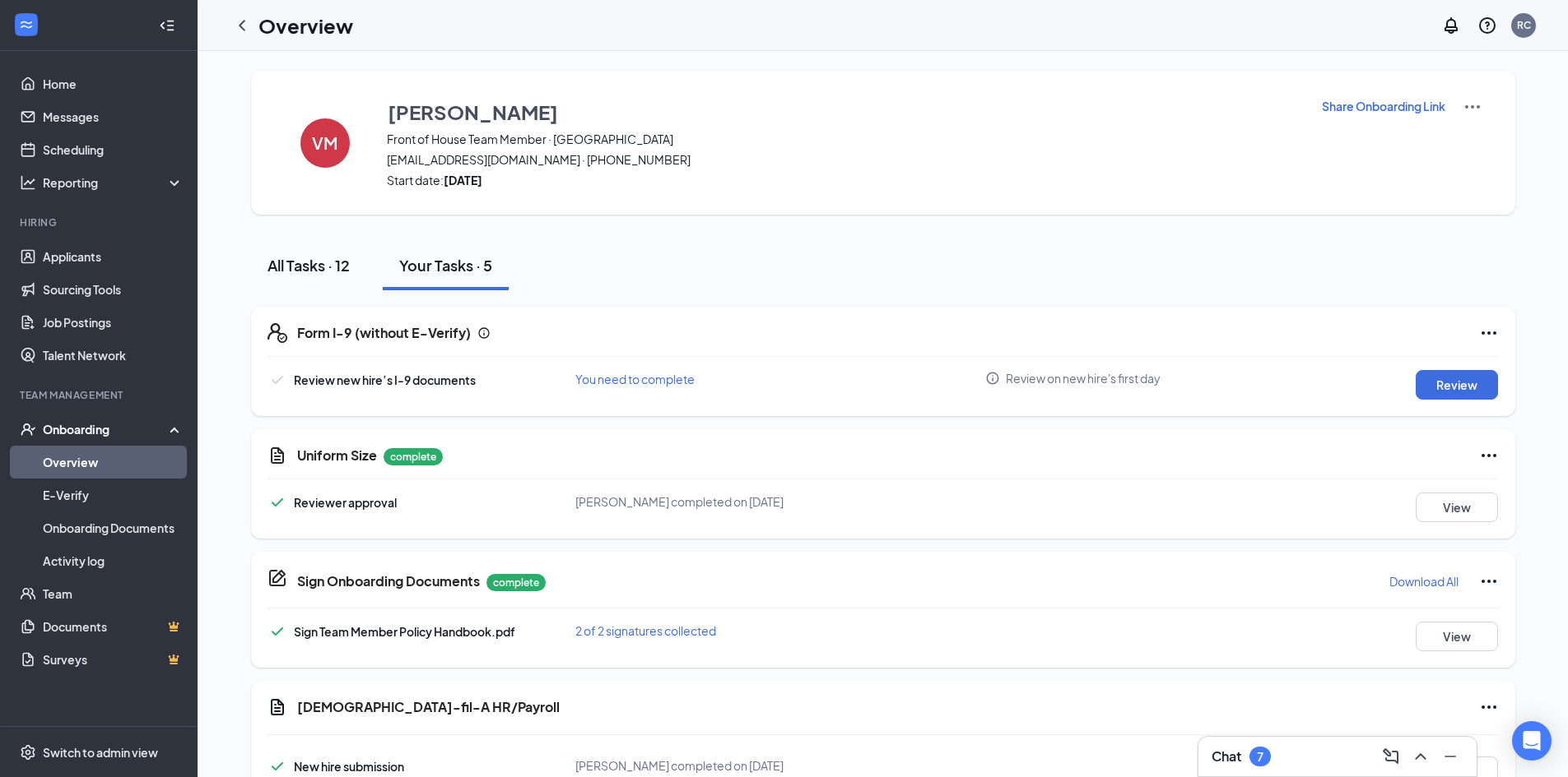
click at [334, 270] on div "All Tasks · 12" at bounding box center [309, 265] width 83 height 21
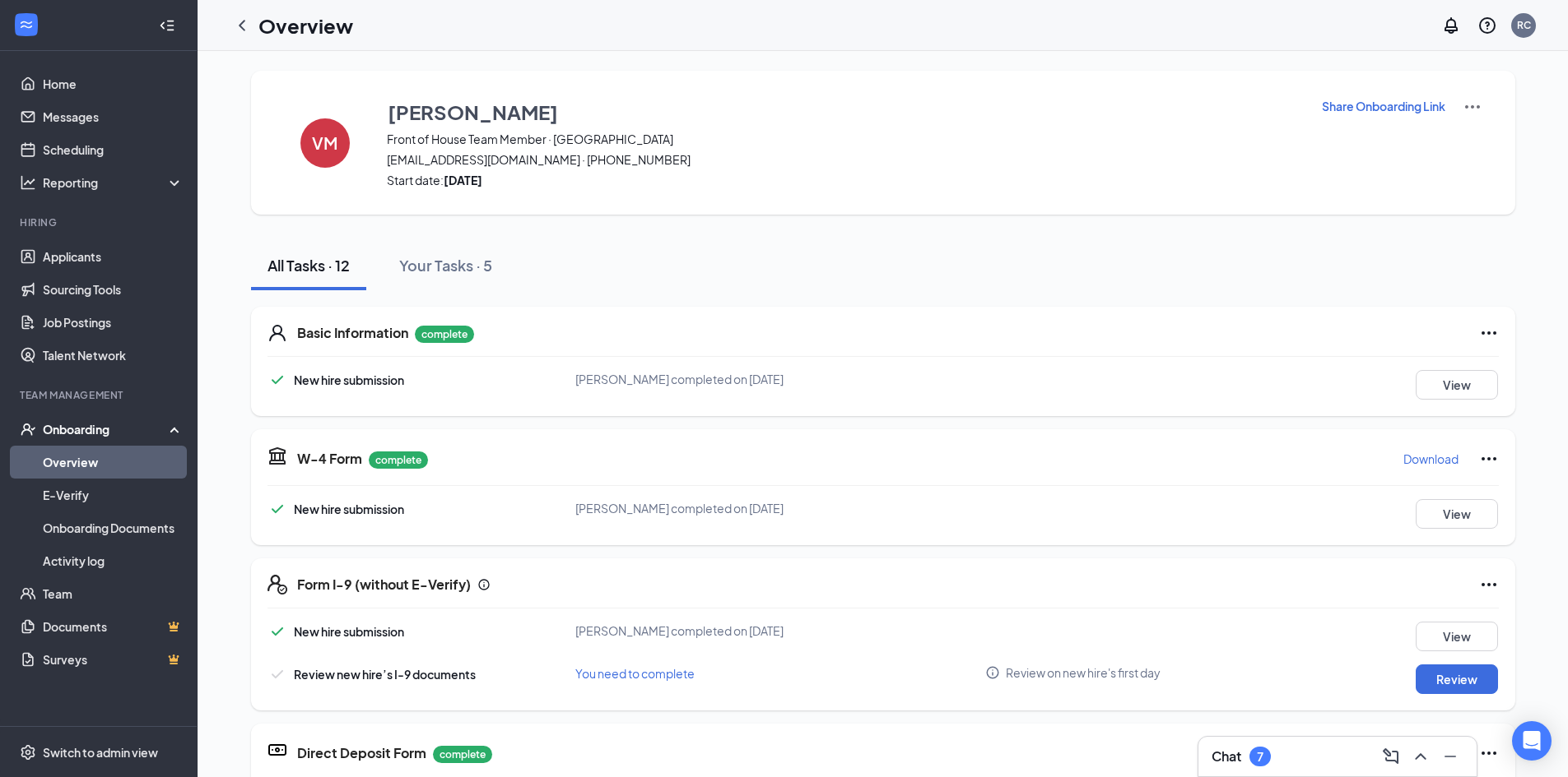
scroll to position [164, 0]
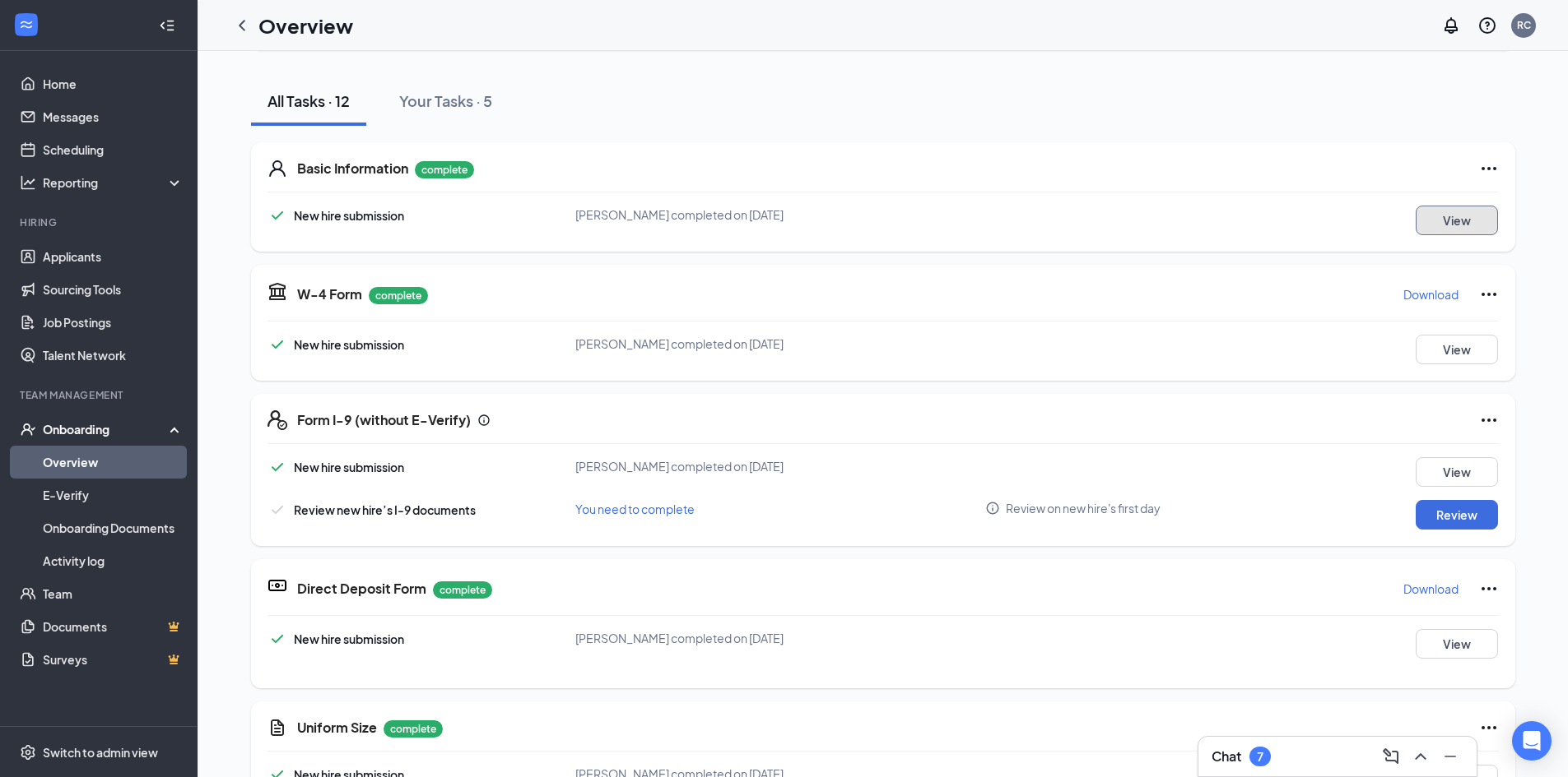
click at [1430, 232] on button "View" at bounding box center [1457, 221] width 83 height 30
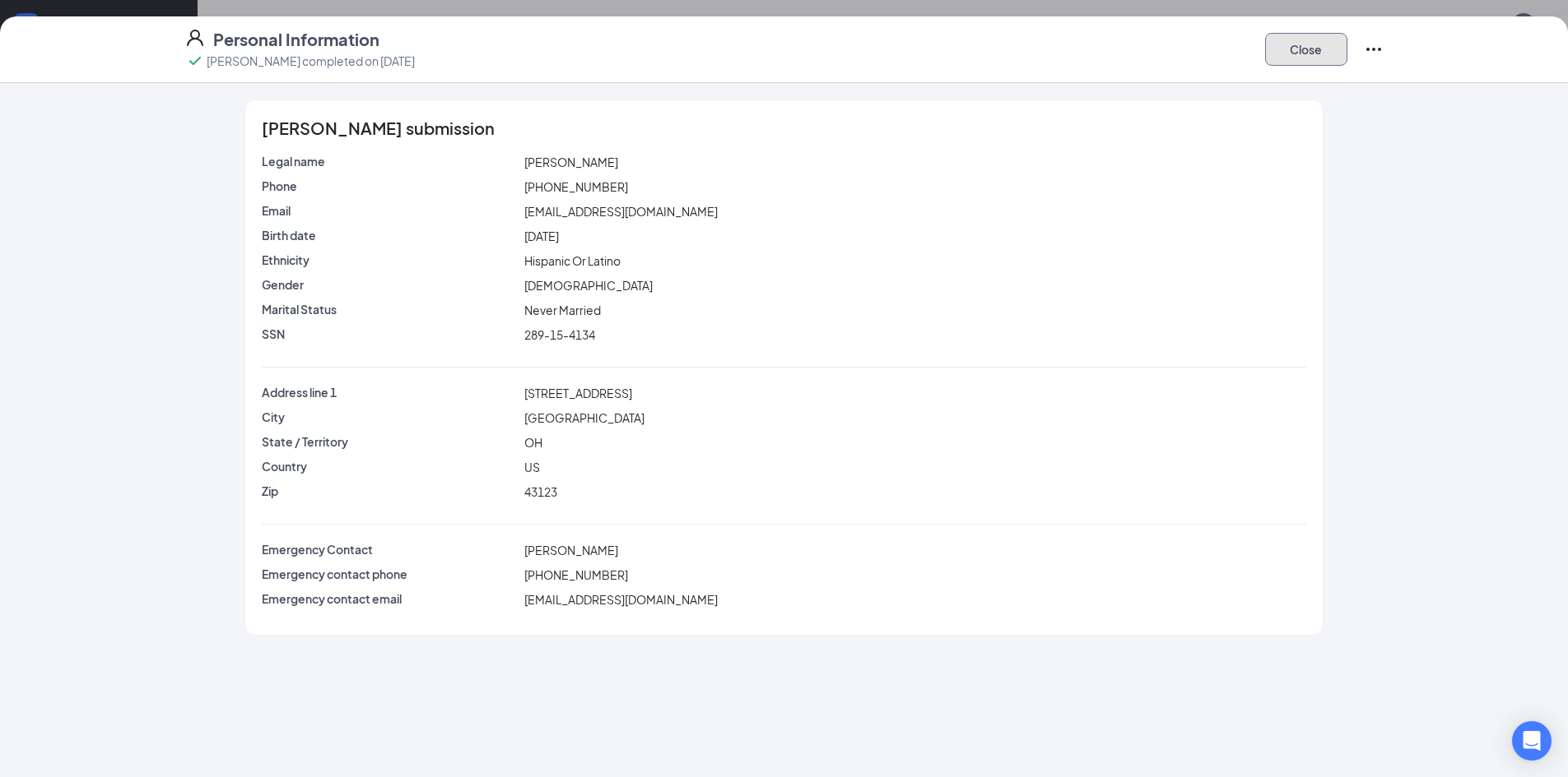
click at [1273, 39] on button "Close" at bounding box center [1307, 49] width 83 height 33
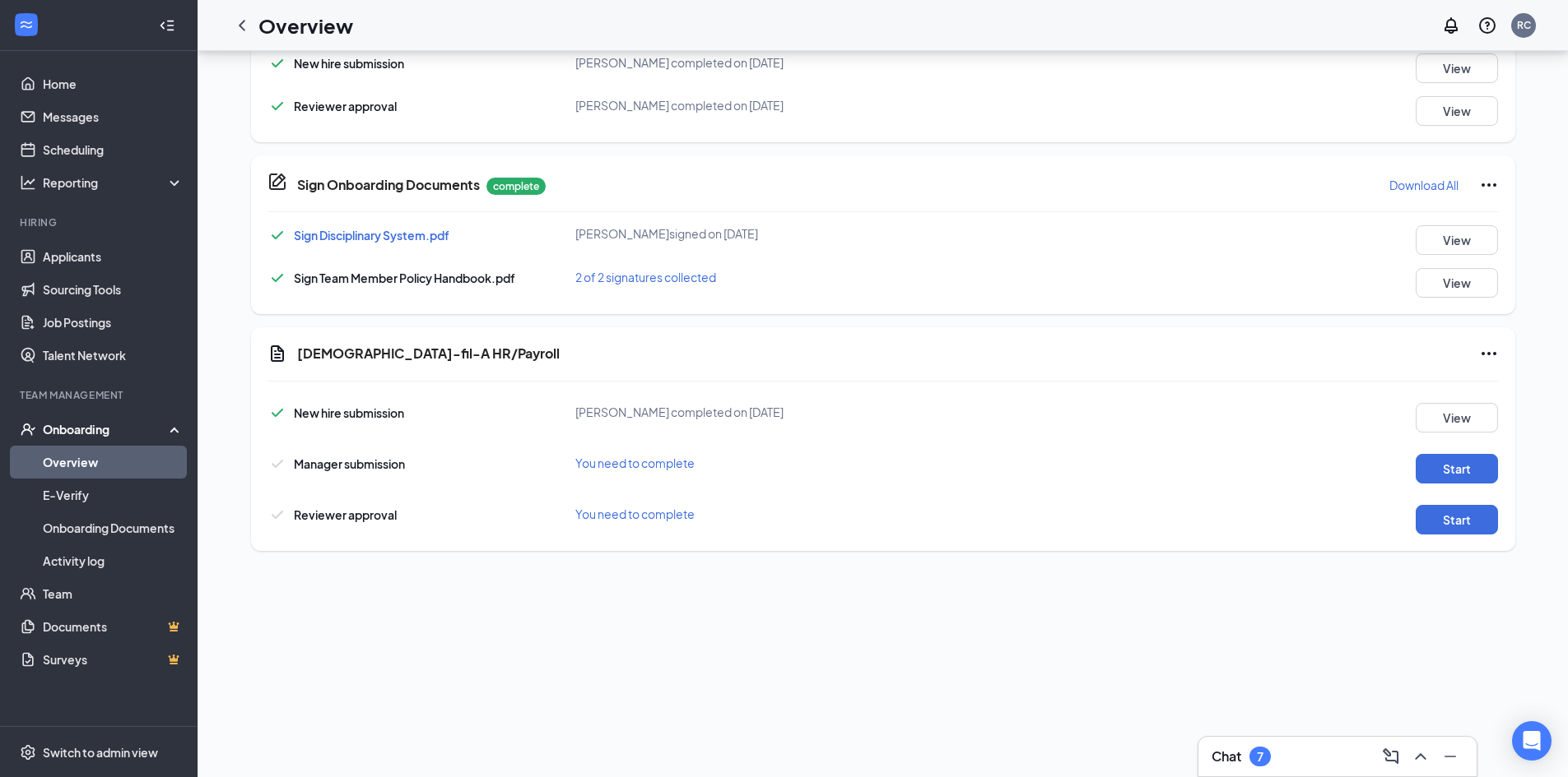
scroll to position [390, 0]
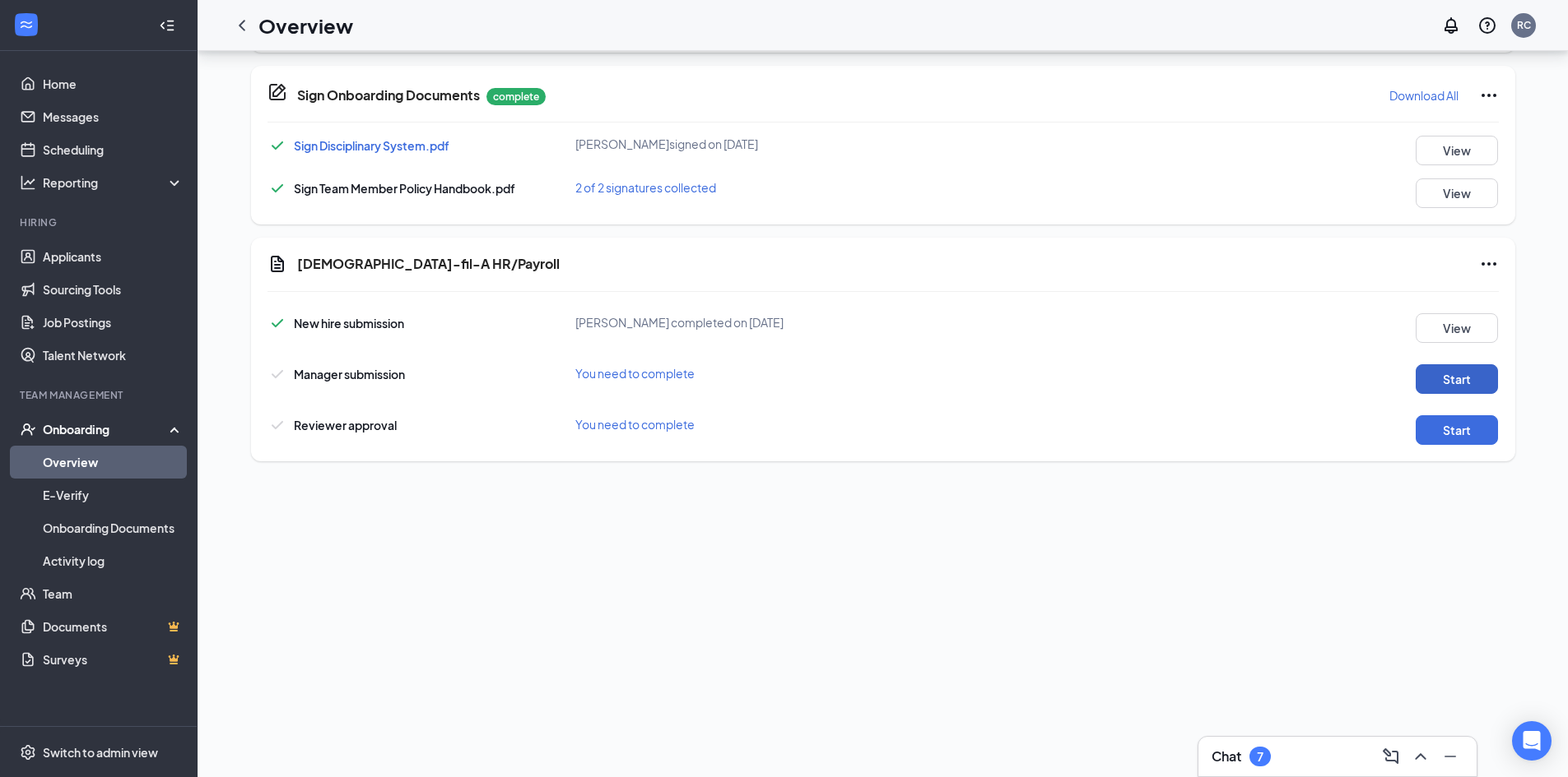
click at [1435, 366] on button "Start" at bounding box center [1457, 380] width 83 height 30
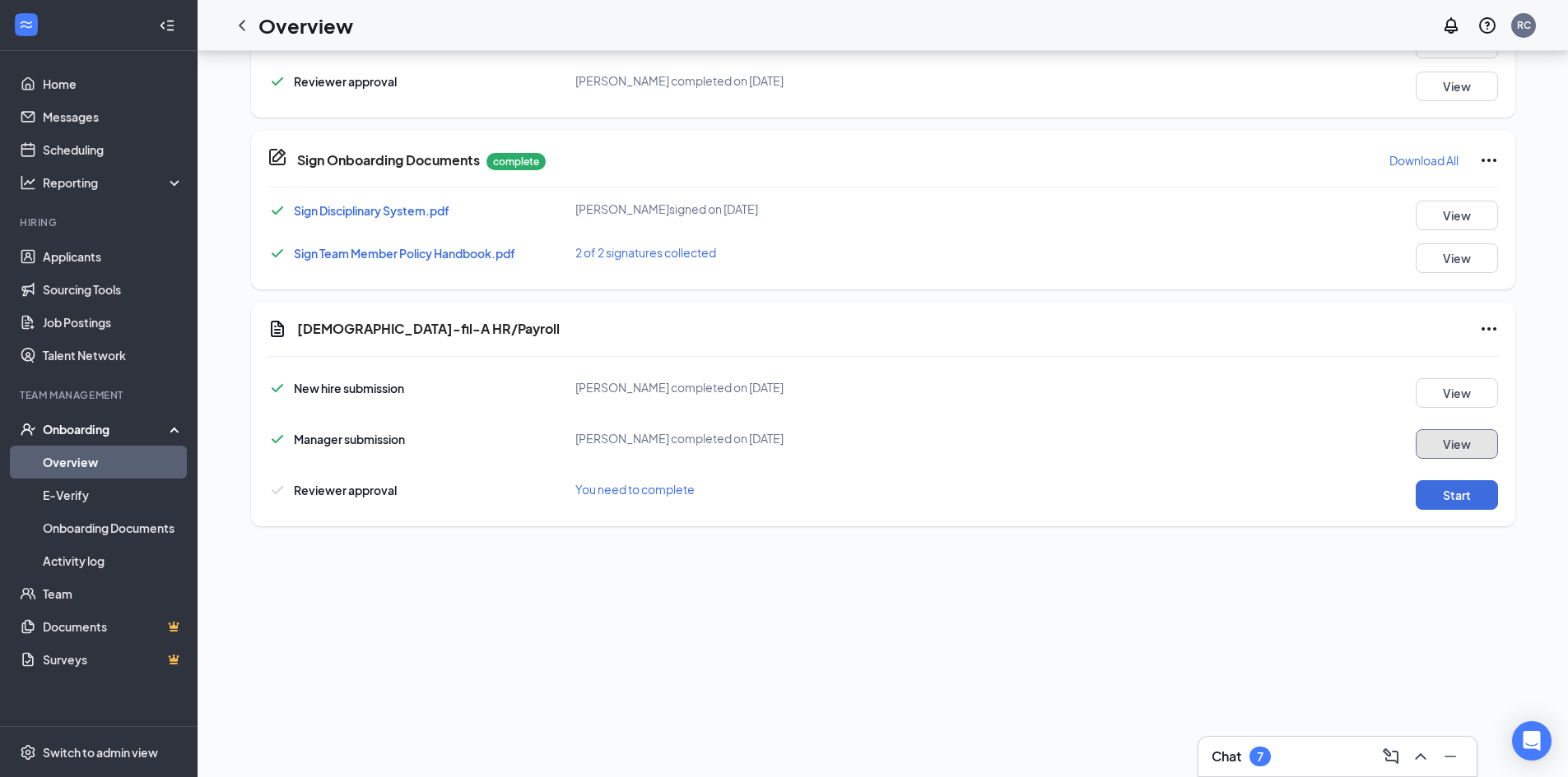
scroll to position [521, 0]
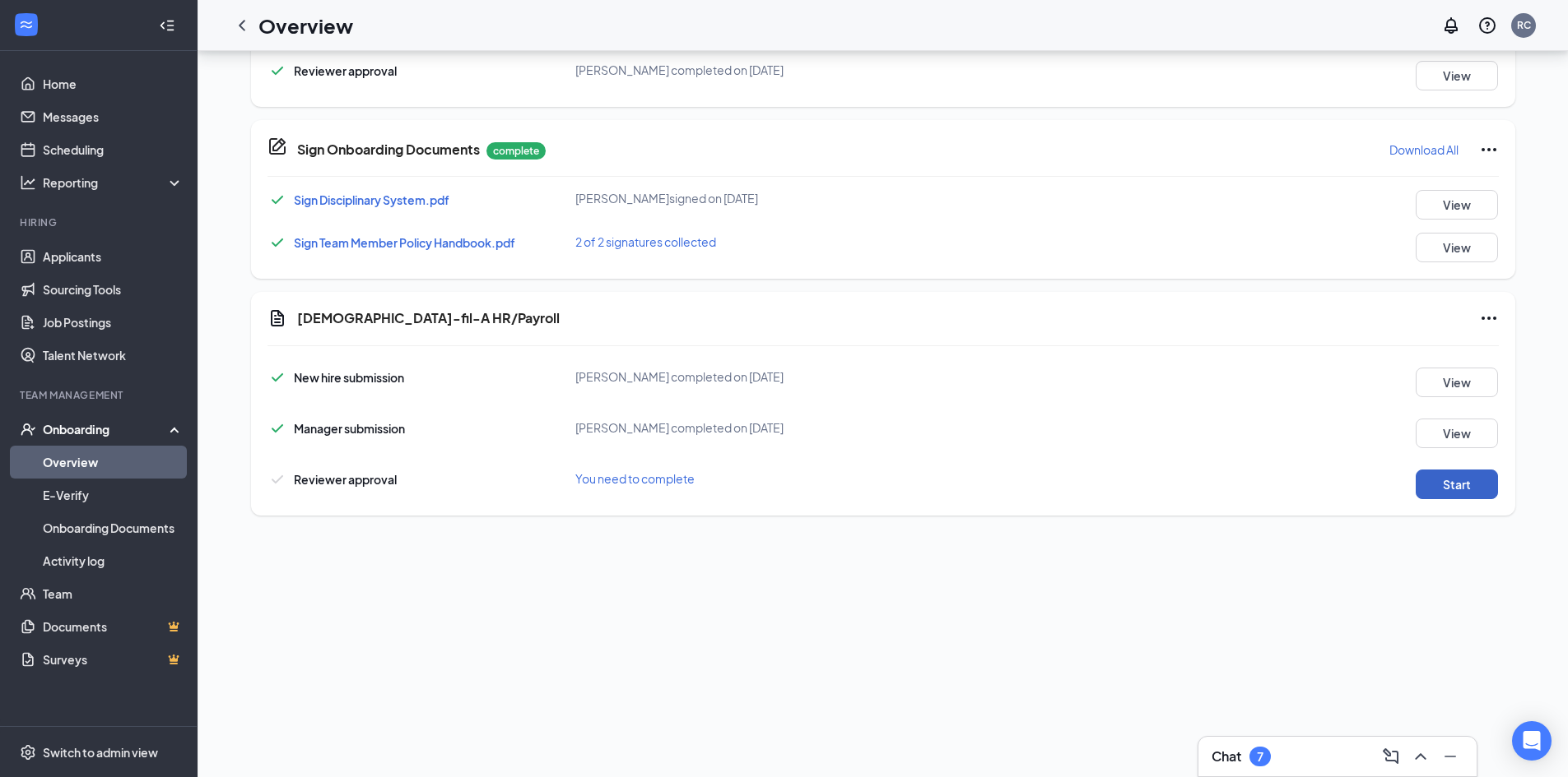
click at [1426, 492] on button "Start" at bounding box center [1457, 485] width 83 height 30
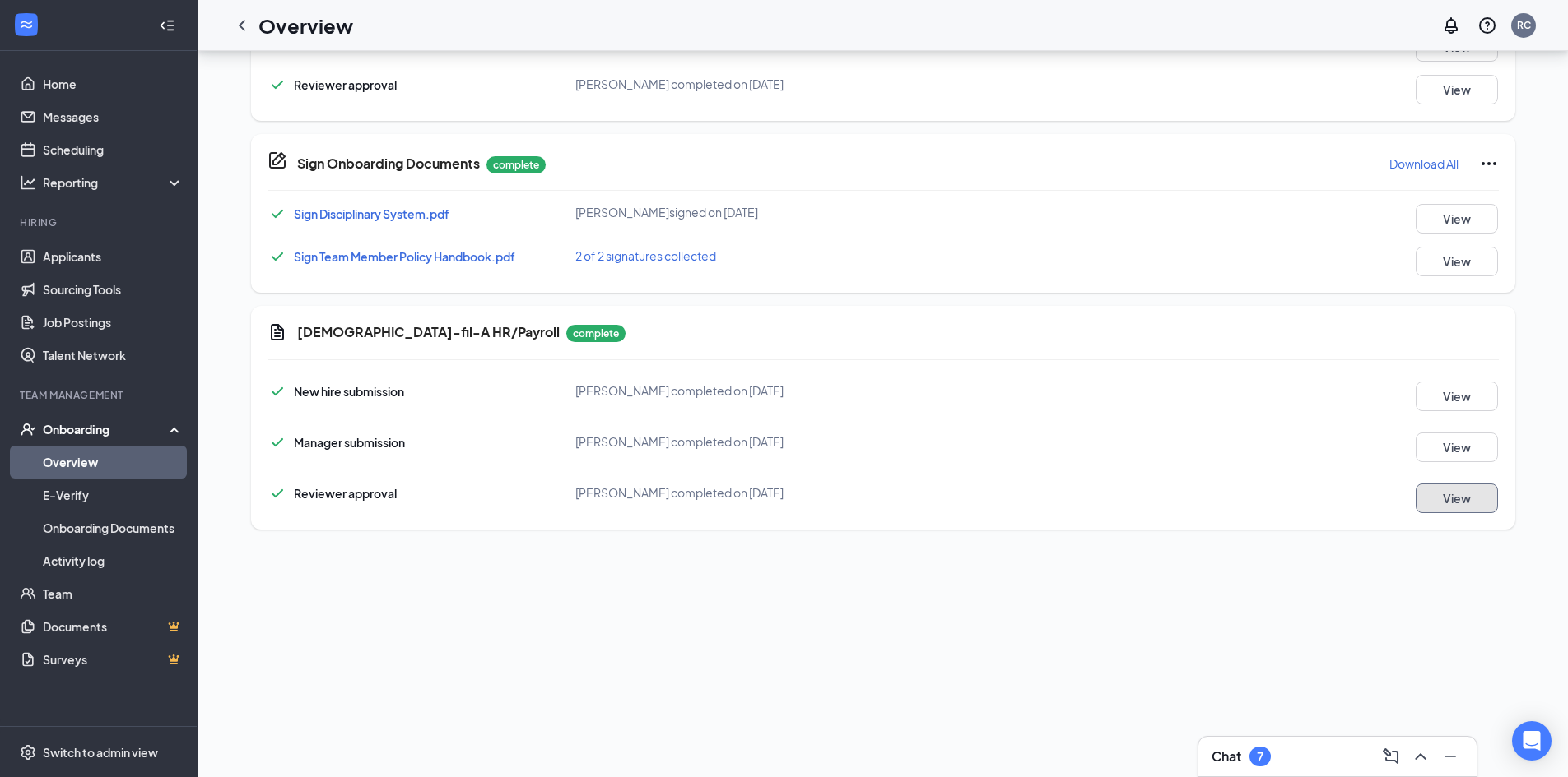
scroll to position [683, 0]
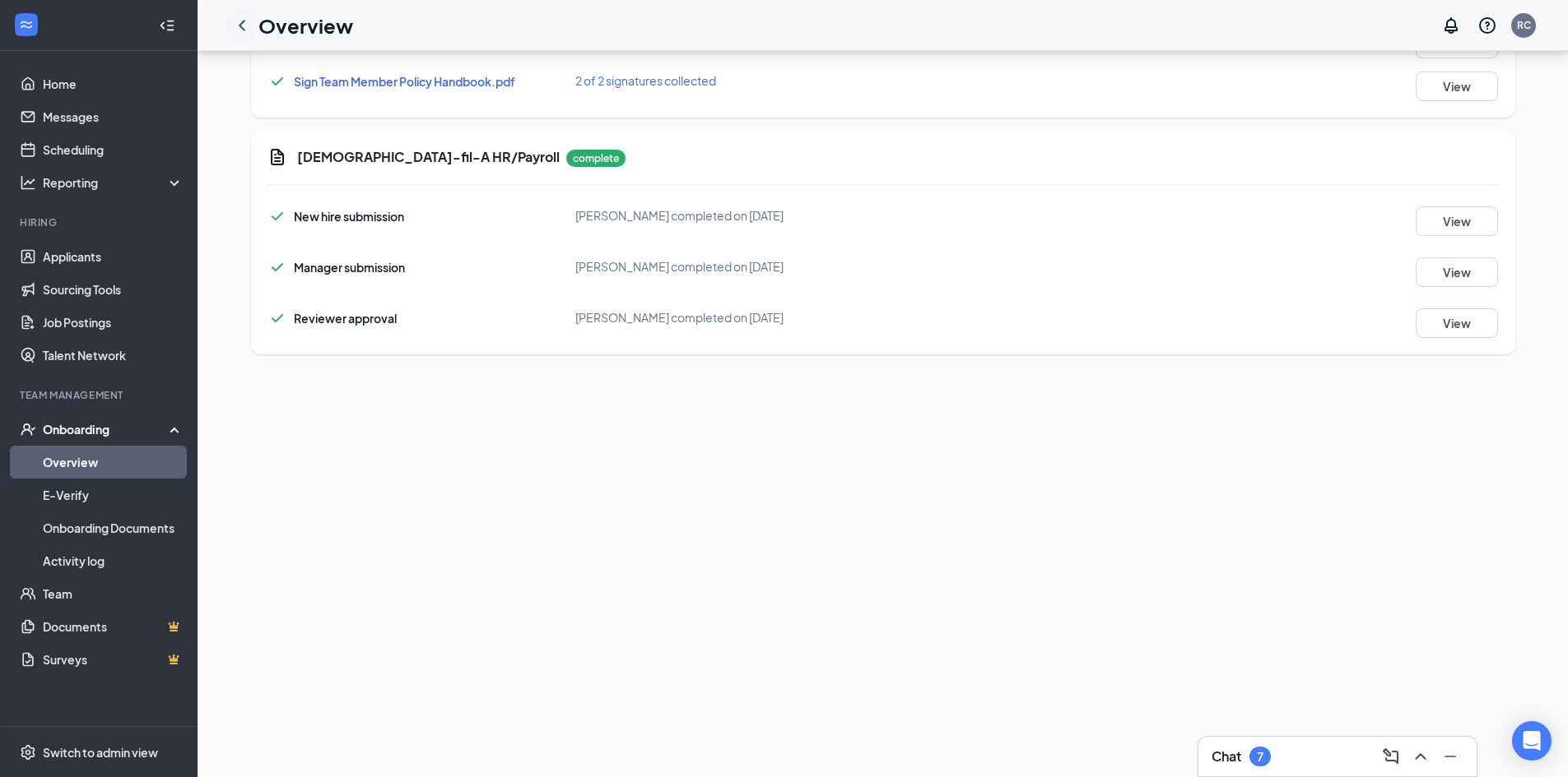
click at [243, 21] on icon "ChevronLeft" at bounding box center [242, 24] width 7 height 10
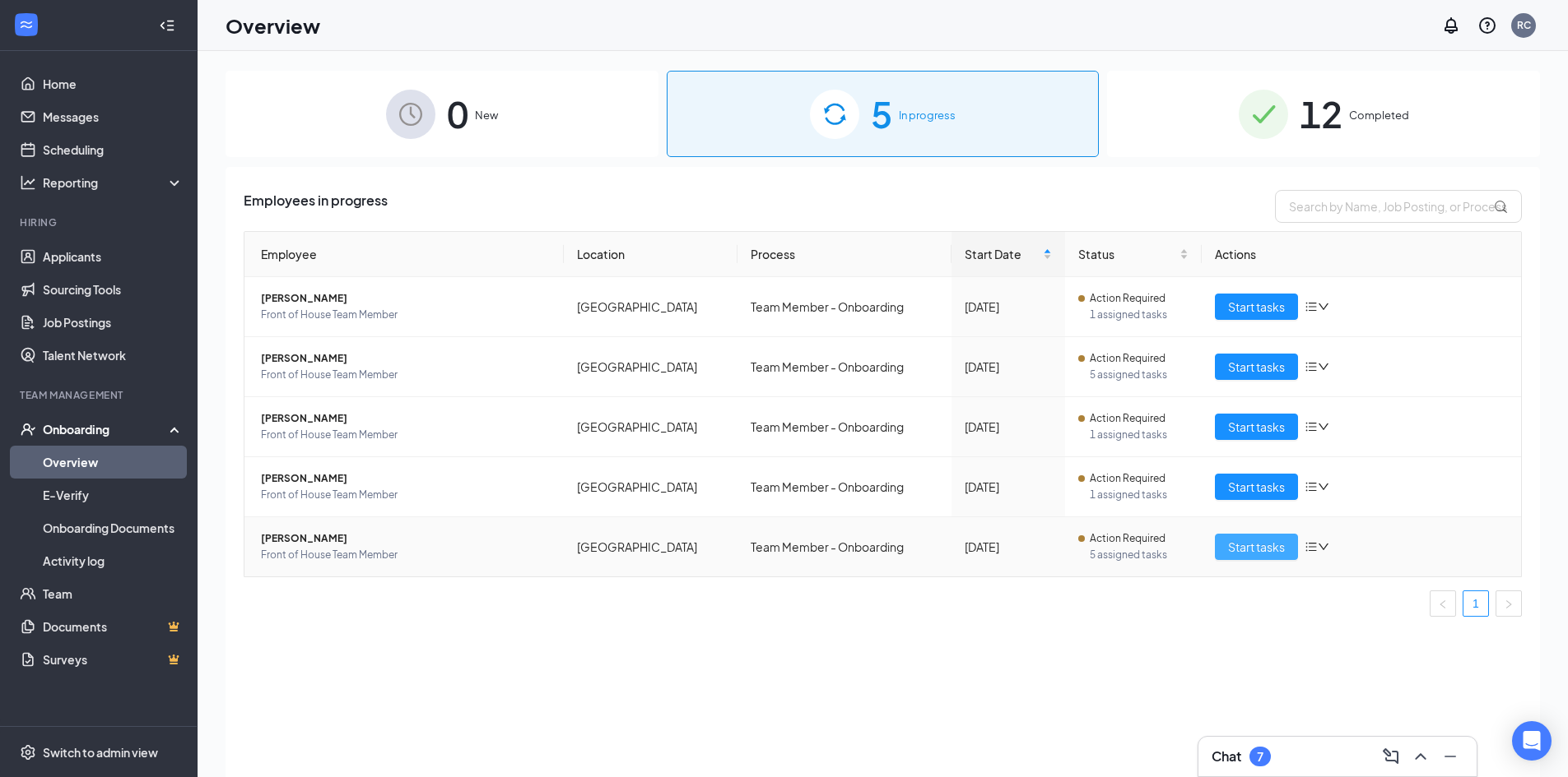
click at [1251, 538] on span "Start tasks" at bounding box center [1256, 547] width 56 height 18
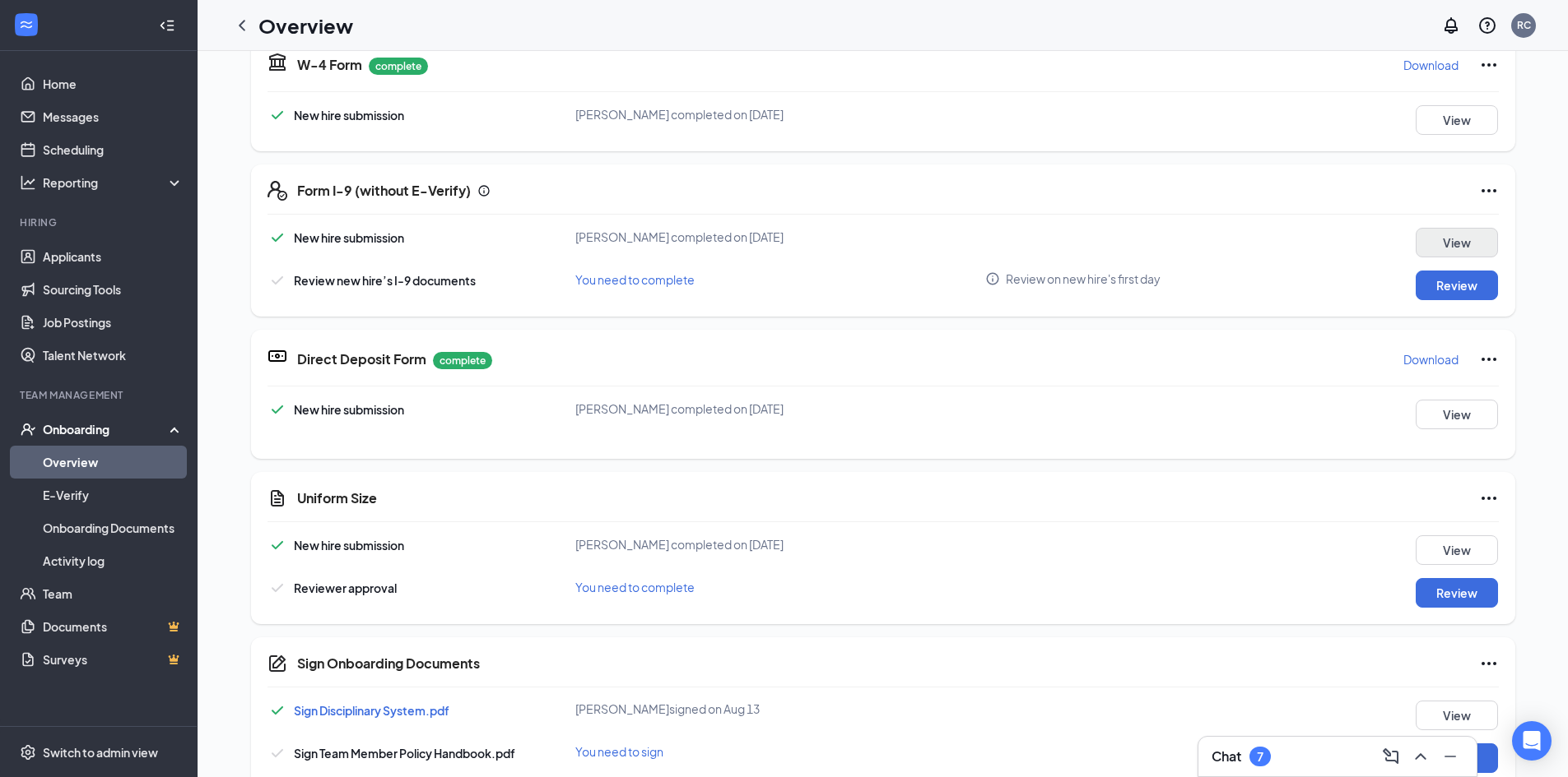
scroll to position [396, 0]
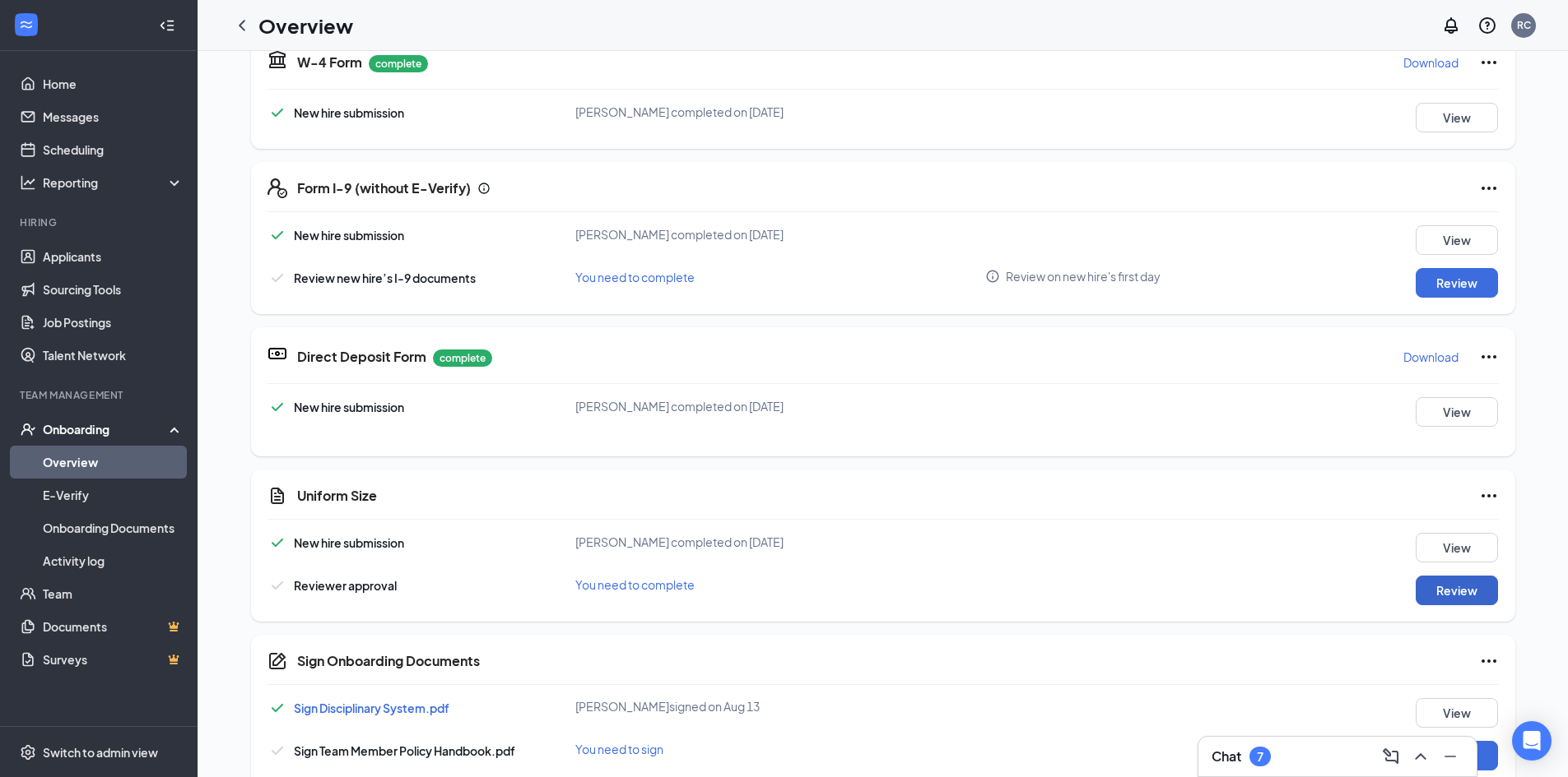
click at [1460, 591] on button "Review" at bounding box center [1457, 591] width 83 height 30
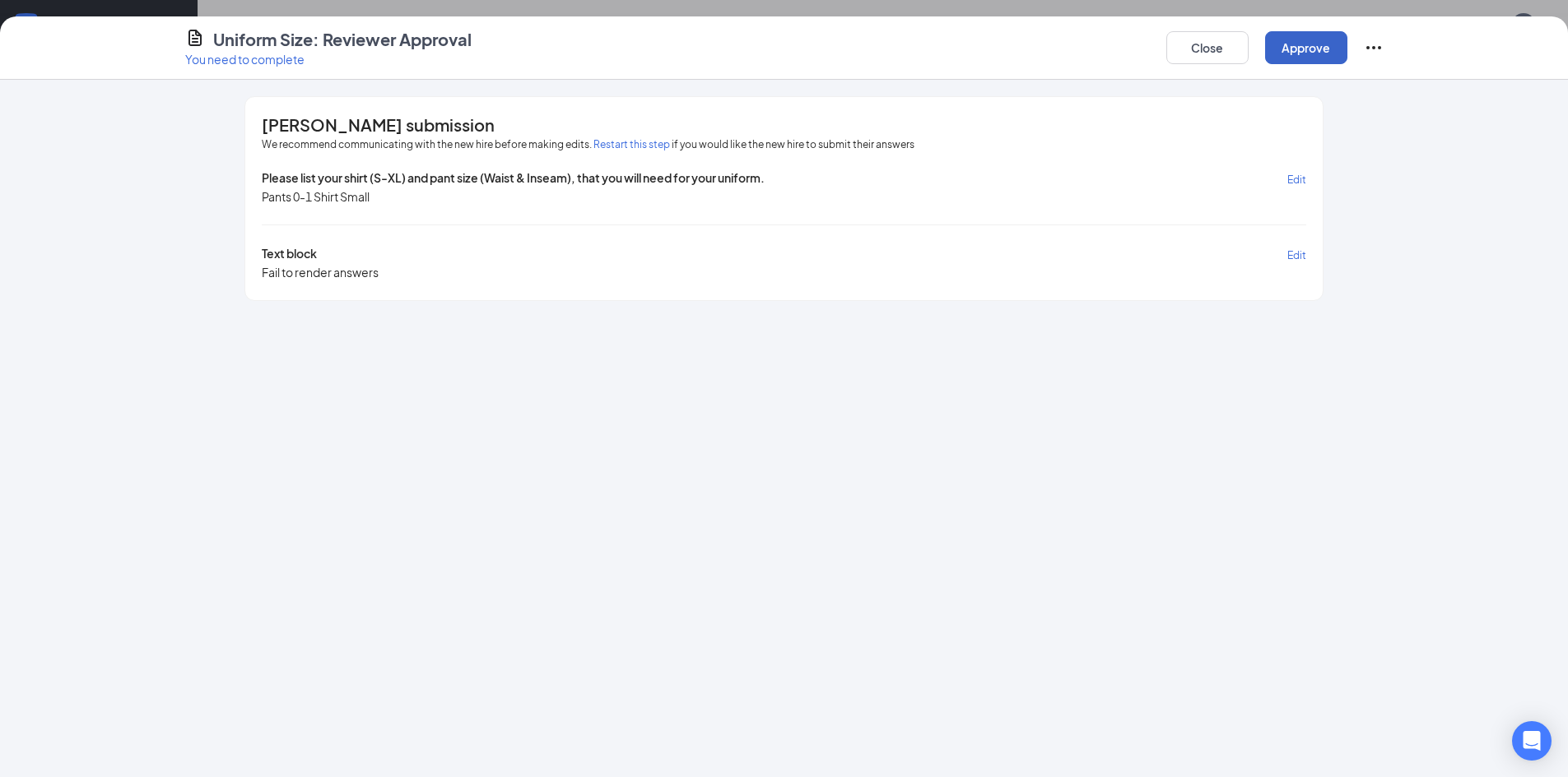
click at [1309, 61] on button "Approve" at bounding box center [1307, 47] width 83 height 33
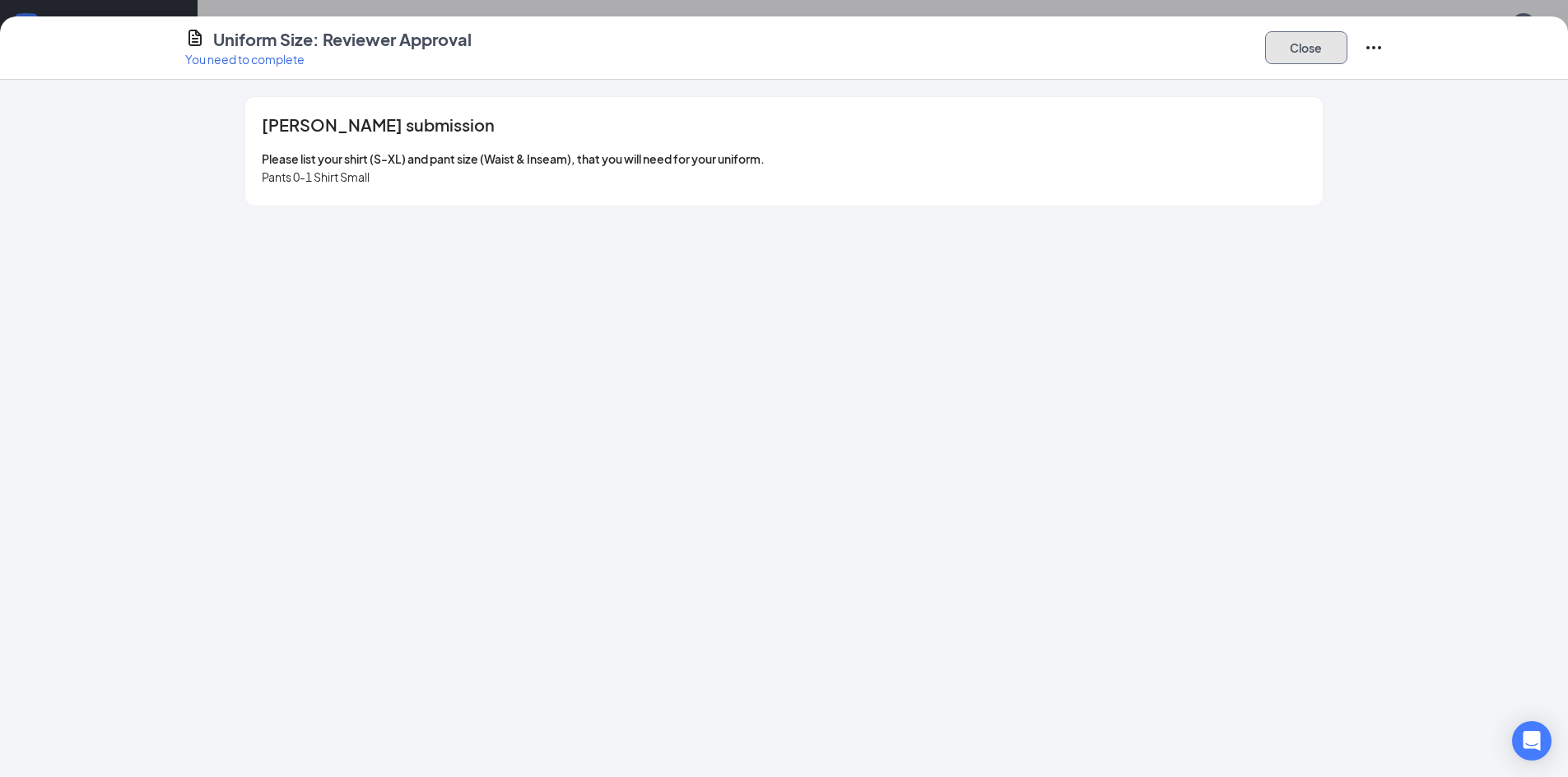
click at [1290, 38] on button "Close" at bounding box center [1307, 47] width 83 height 33
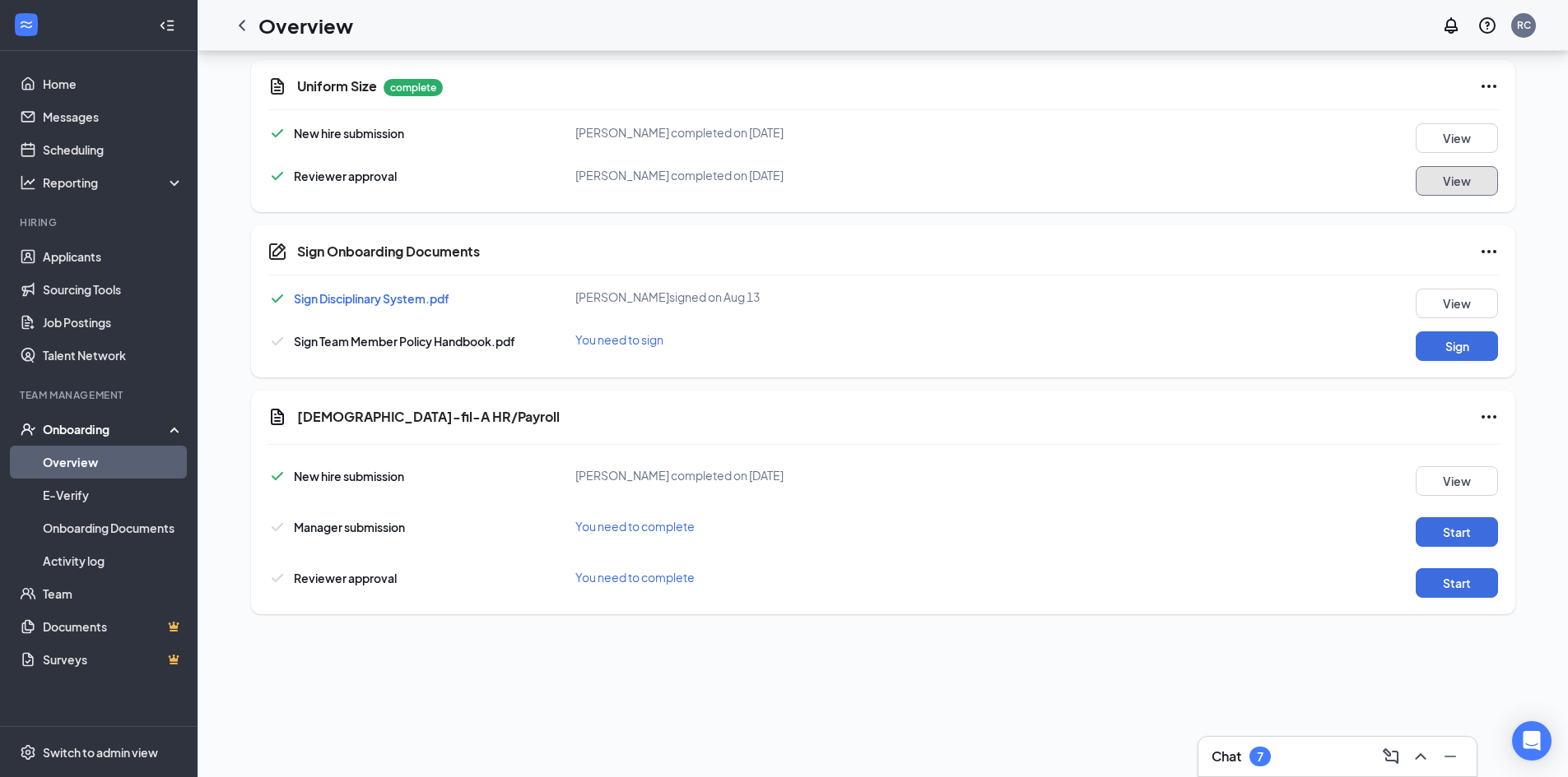
scroll to position [412, 0]
click at [1430, 335] on button "Sign" at bounding box center [1457, 345] width 83 height 30
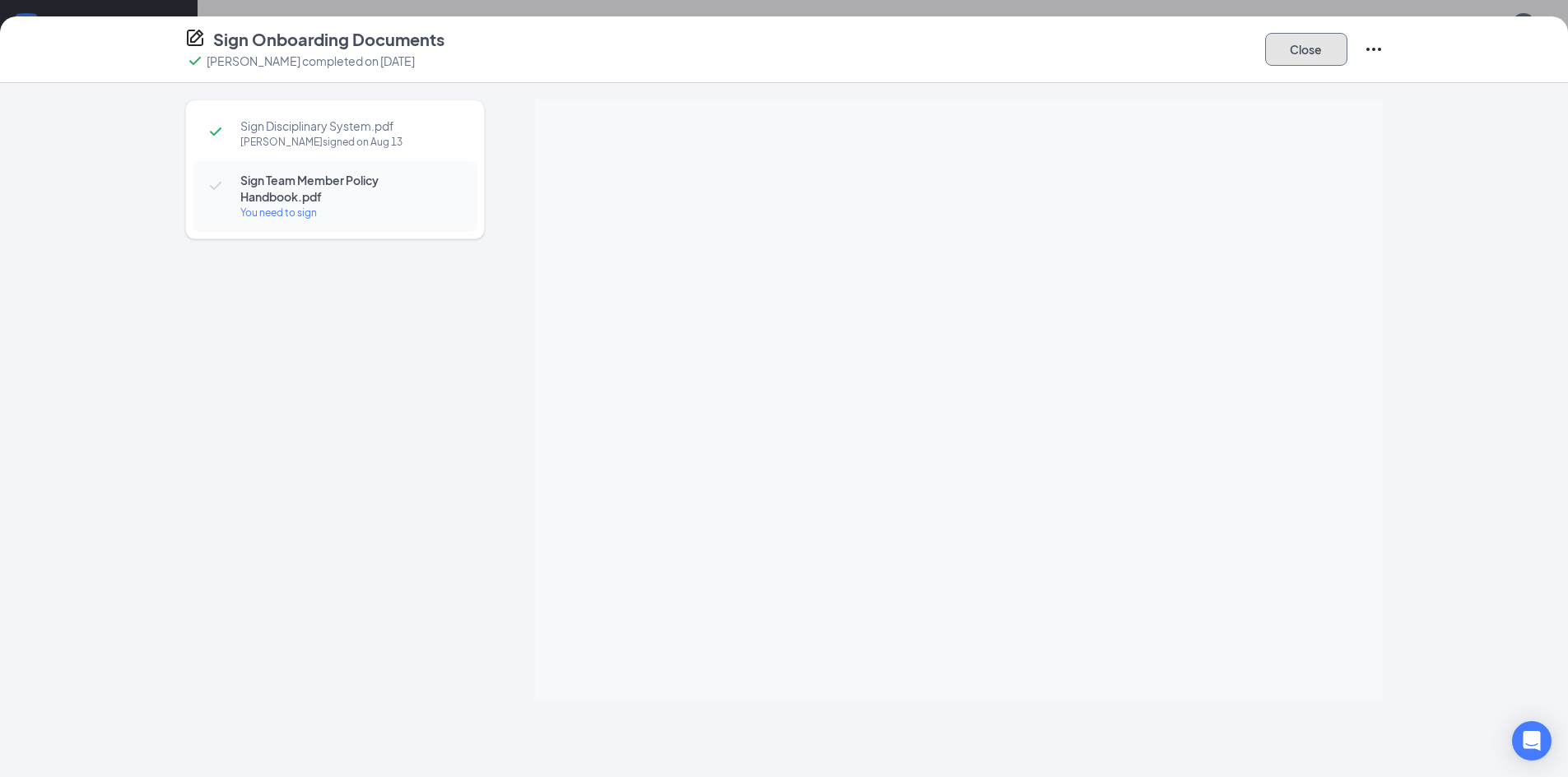
click at [1315, 51] on button "Close" at bounding box center [1307, 49] width 83 height 33
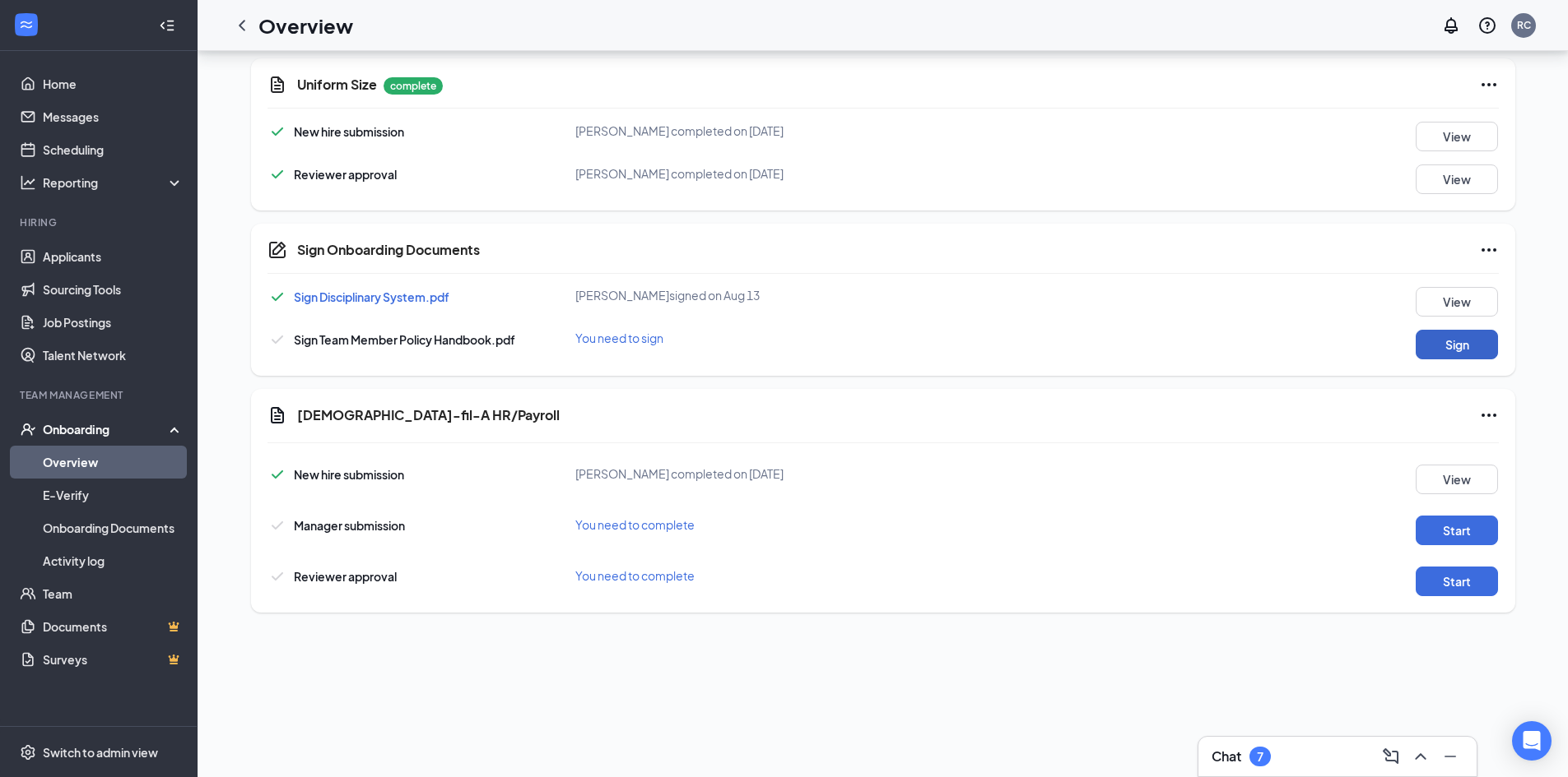
click at [1440, 339] on button "Sign" at bounding box center [1457, 345] width 83 height 30
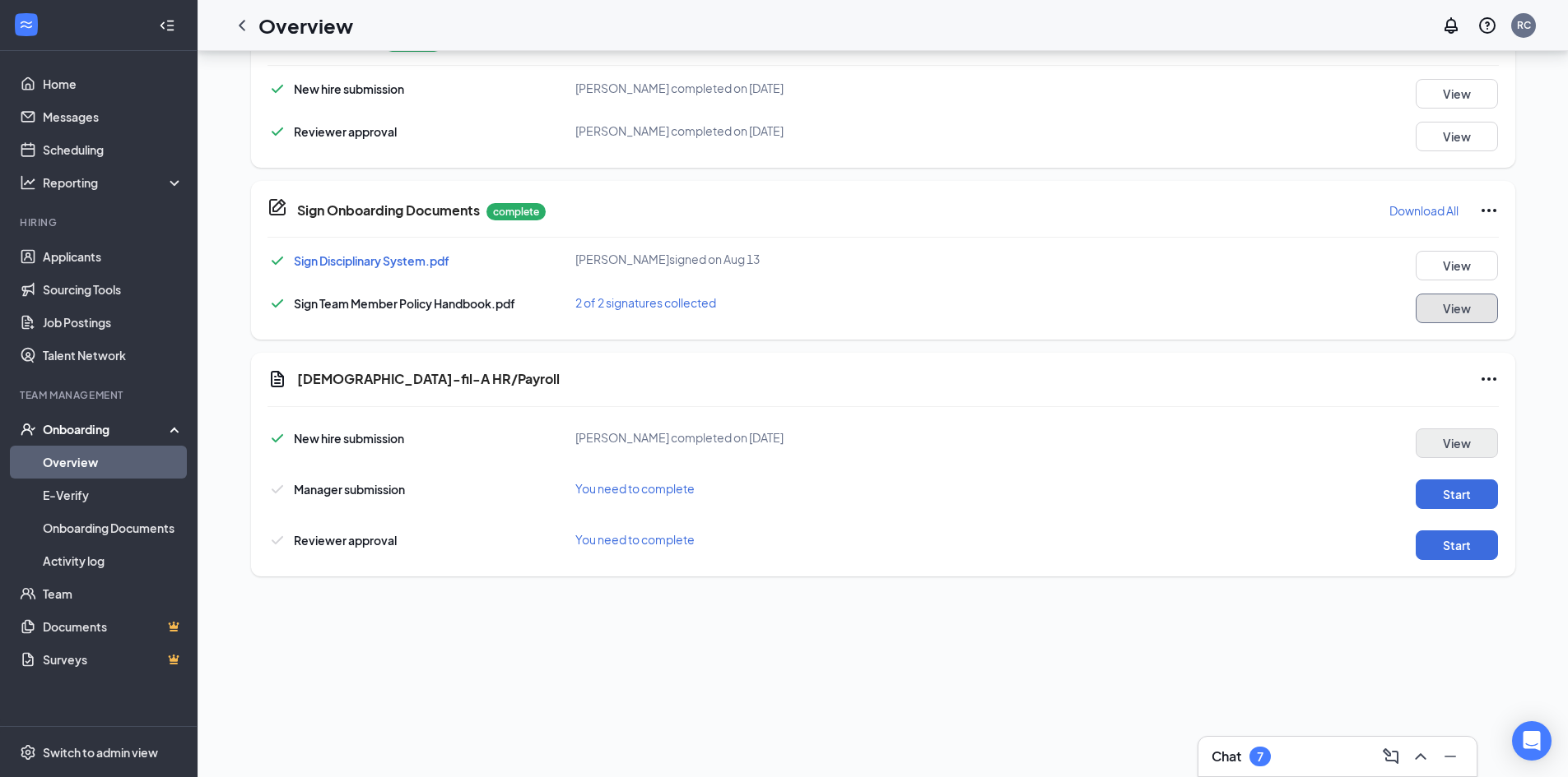
scroll to position [500, 0]
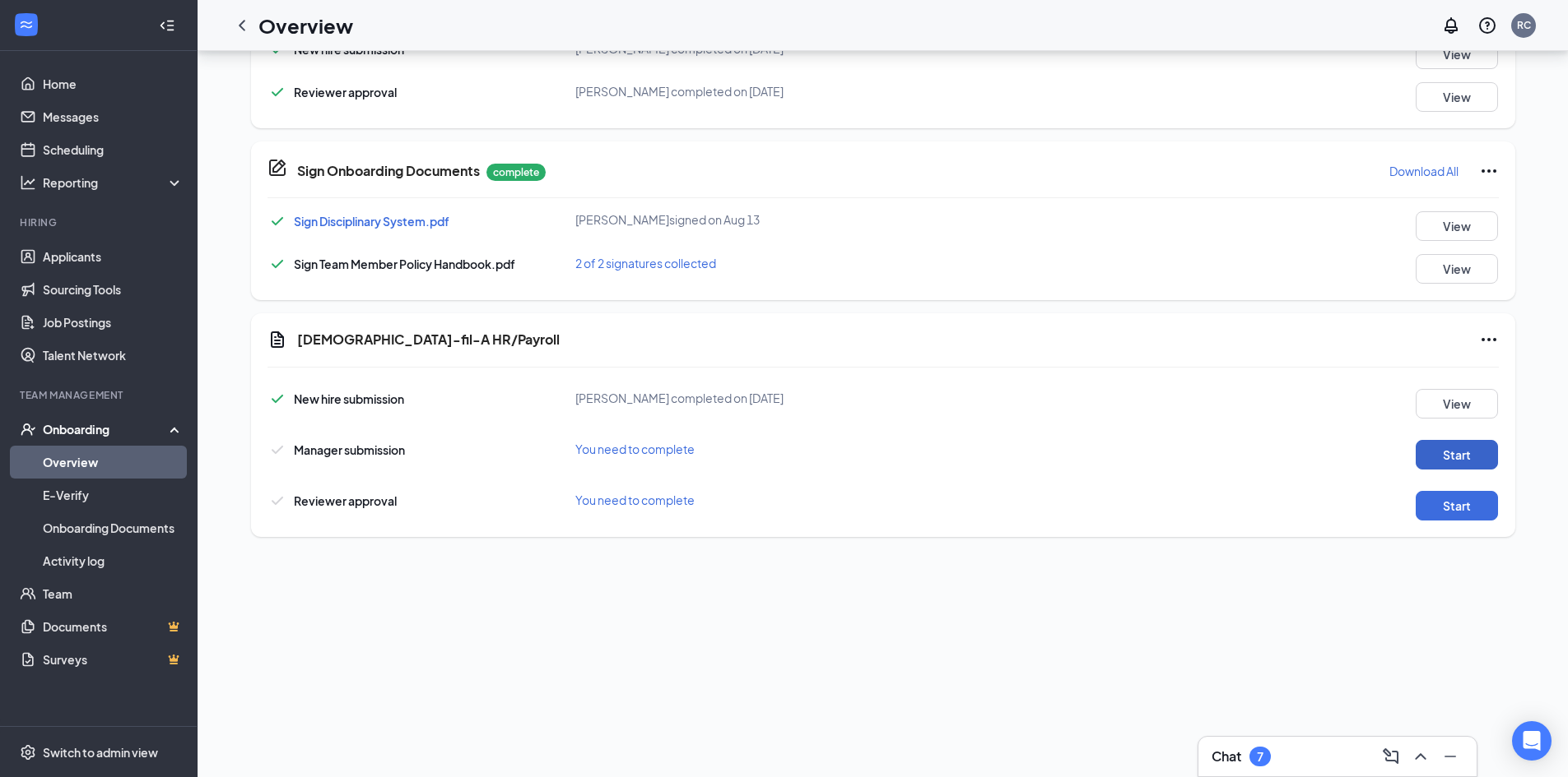
click at [1435, 466] on button "Start" at bounding box center [1457, 455] width 83 height 30
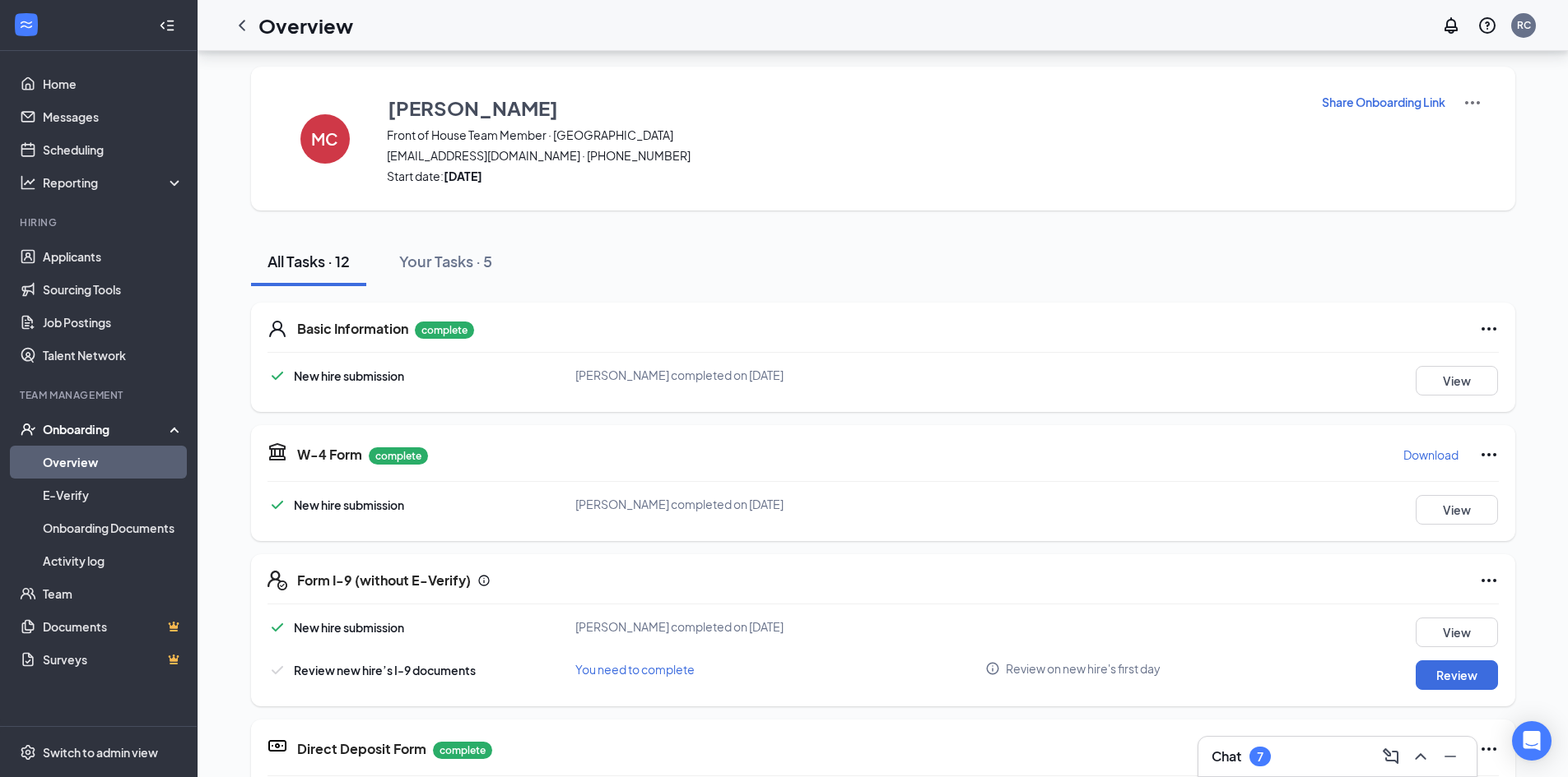
scroll to position [0, 0]
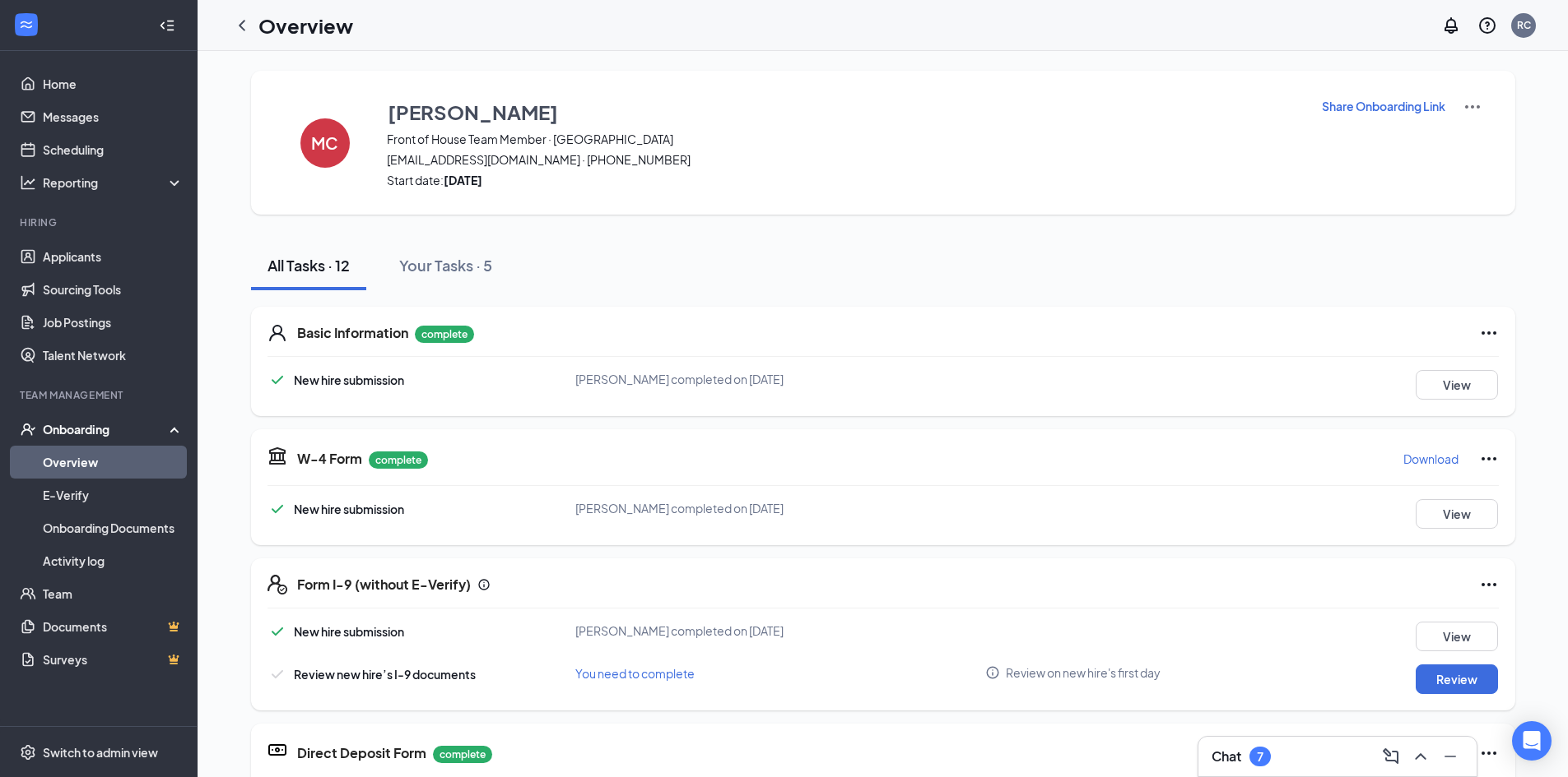
click at [109, 438] on div "Onboarding" at bounding box center [106, 429] width 127 height 17
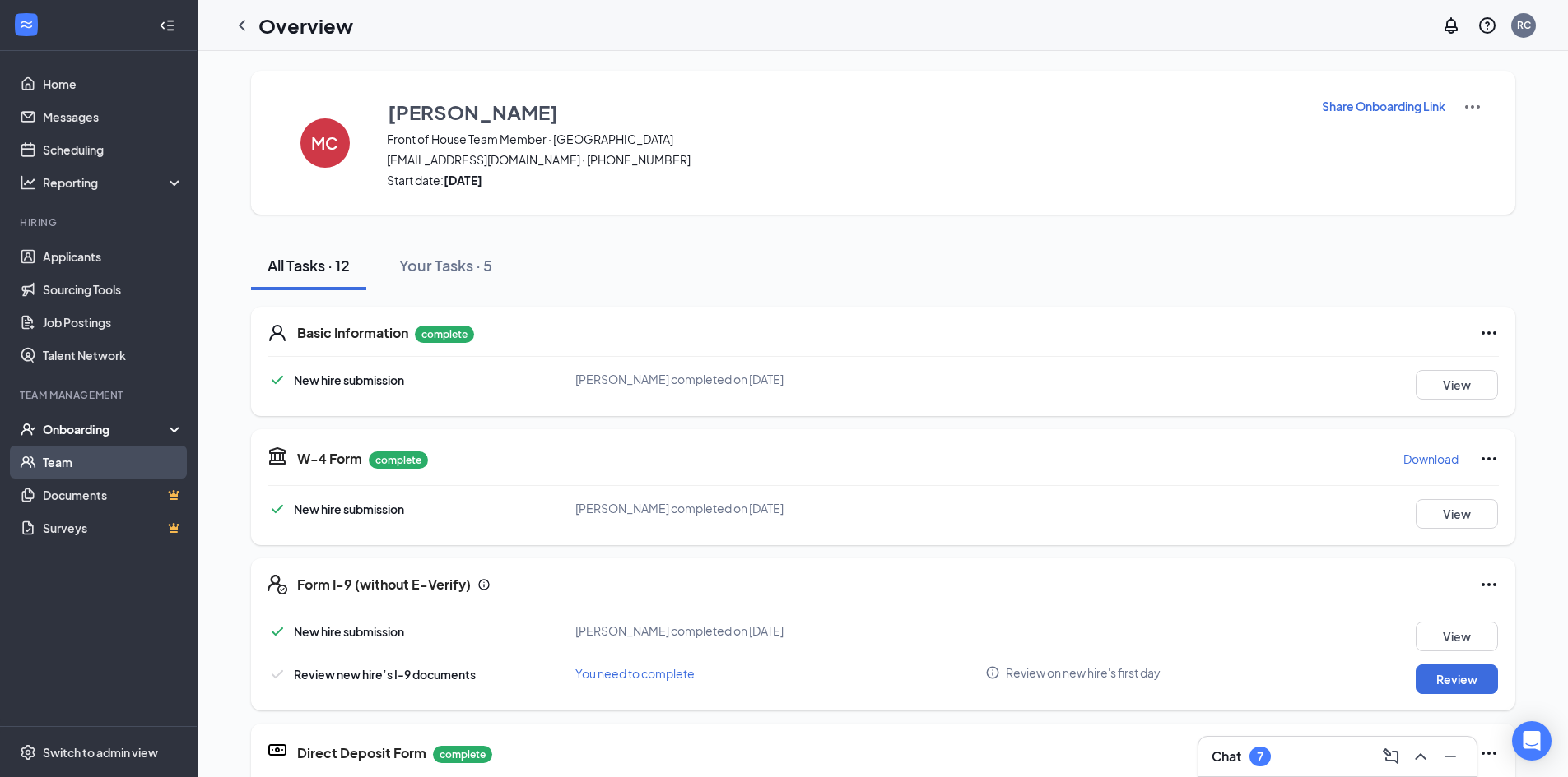
click at [102, 458] on link "Team" at bounding box center [114, 462] width 141 height 33
